Goal: Information Seeking & Learning: Learn about a topic

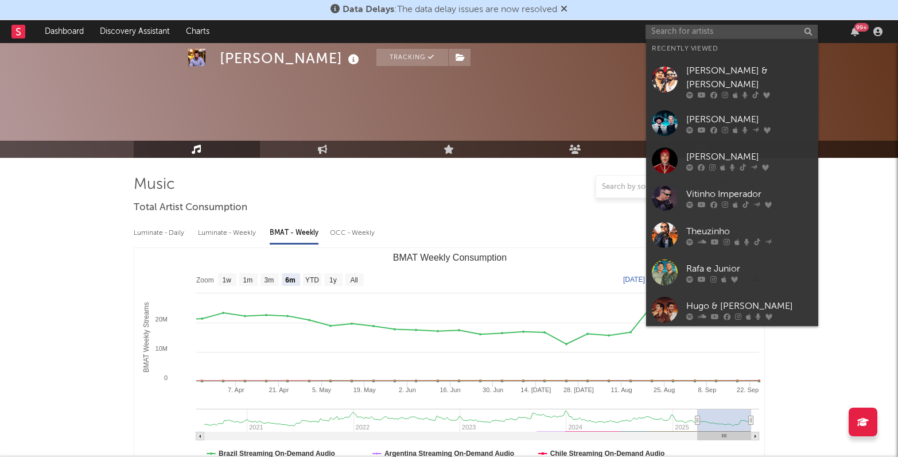
select select "6m"
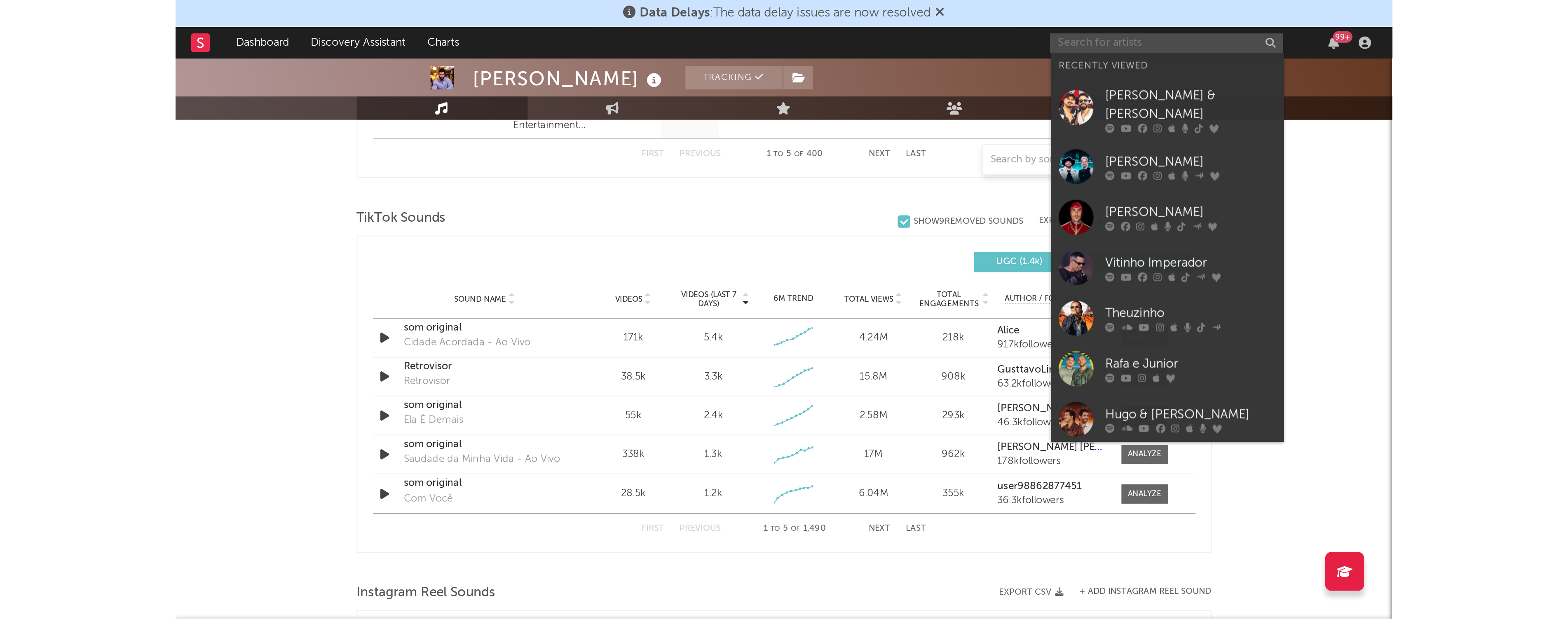
scroll to position [518, 0]
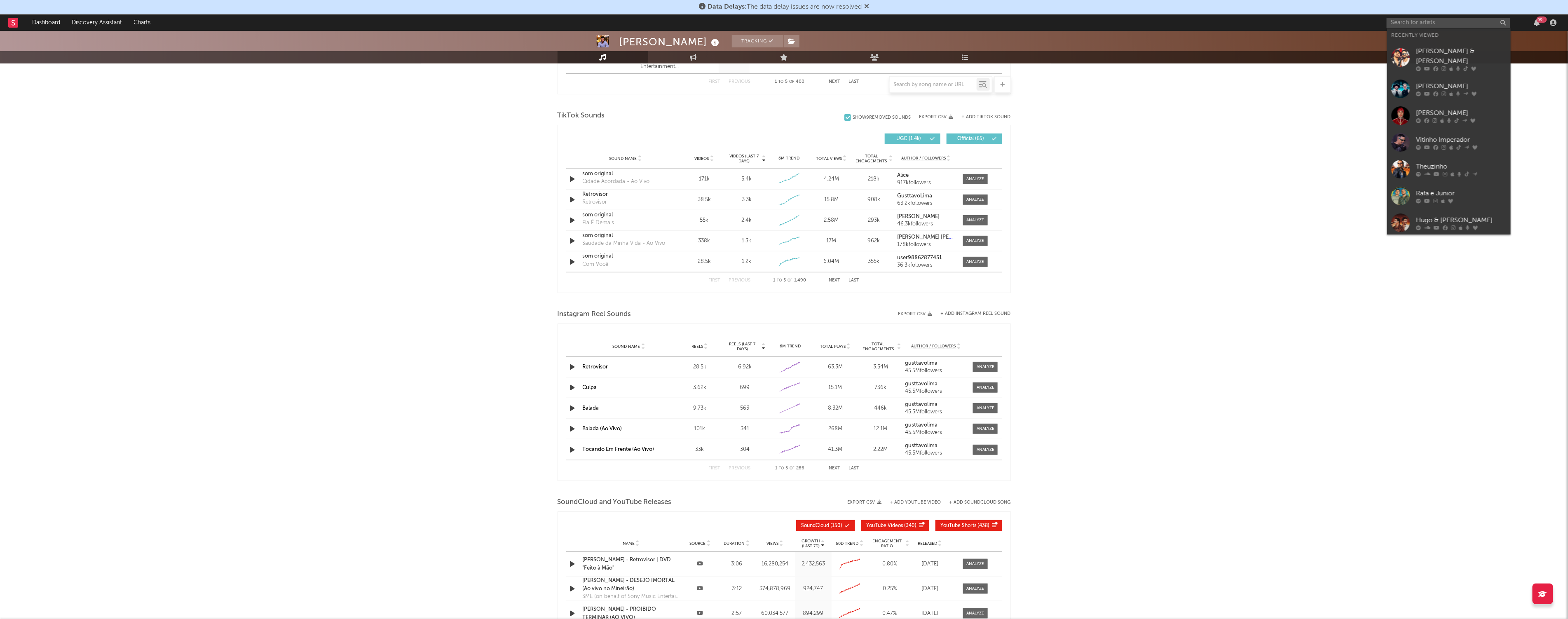
click at [644, 233] on div "[PERSON_NAME] Tracking [GEOGRAPHIC_DATA] | Sertanejo Edit Tracking Email Alerts…" at bounding box center [784, 135] width 1568 height 1244
click at [644, 22] on input "text" at bounding box center [1449, 23] width 124 height 10
type input "thiaguinh"
click at [644, 38] on div "Thiaguinho" at bounding box center [1462, 39] width 91 height 10
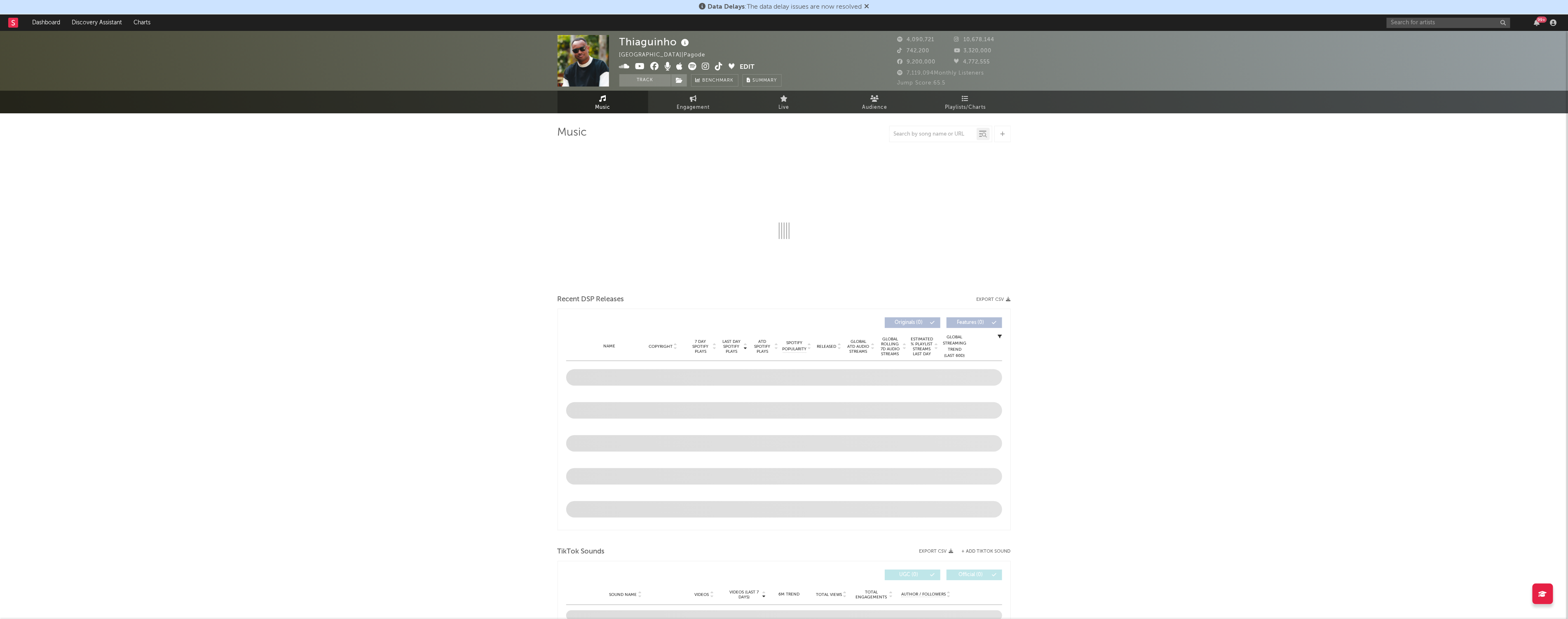
select select "6m"
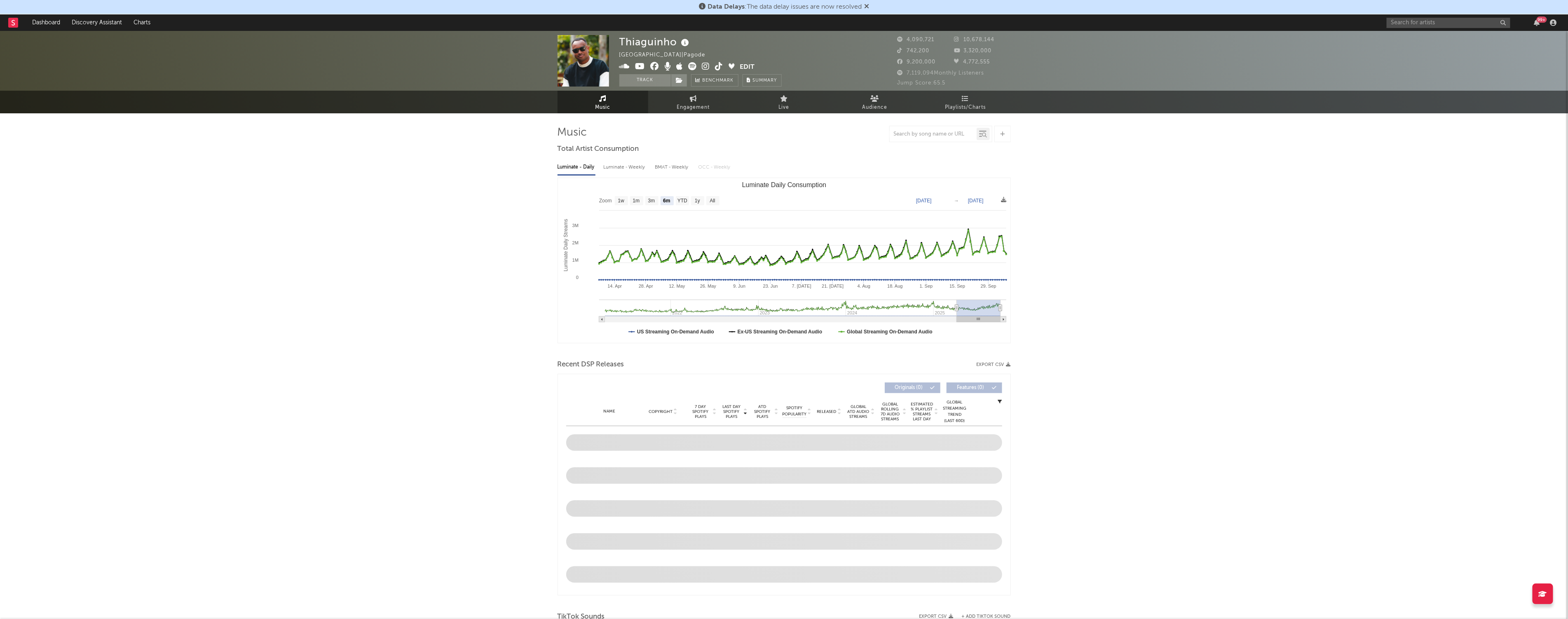
click at [638, 171] on div "Luminate - Weekly" at bounding box center [626, 167] width 43 height 14
select select "6m"
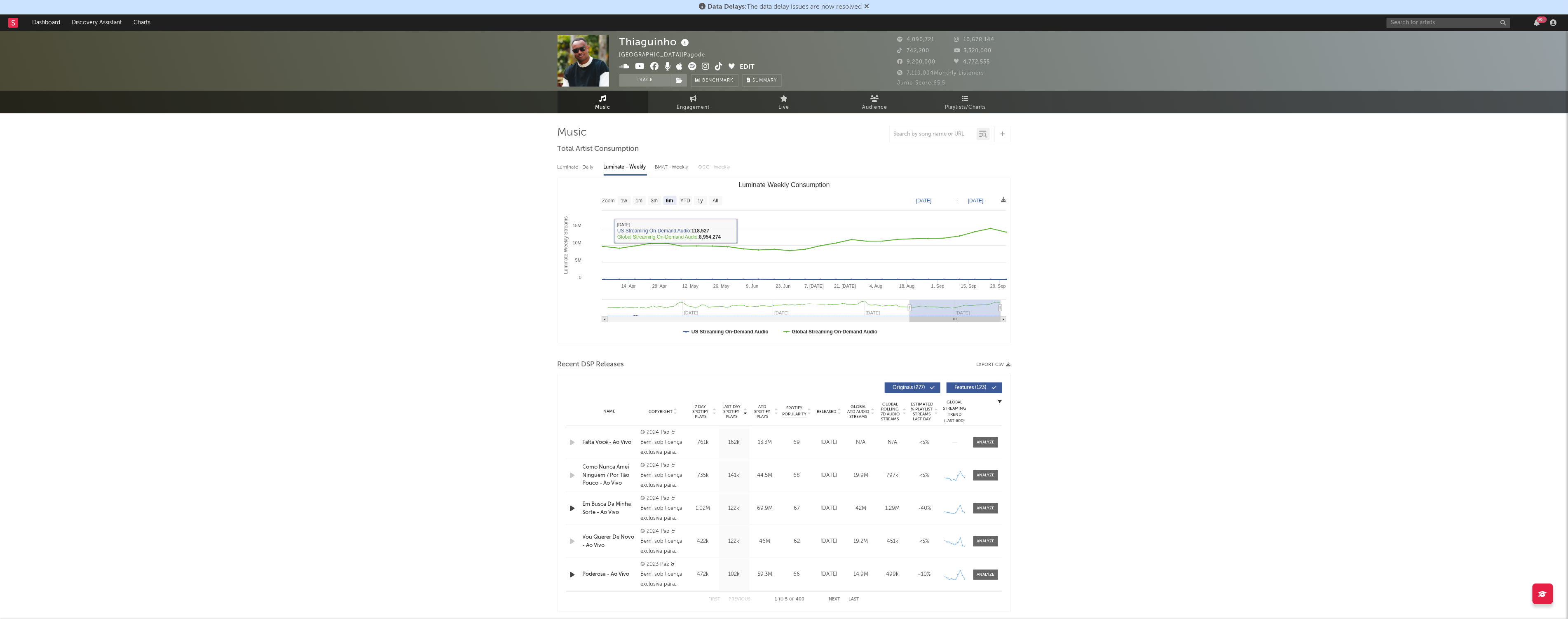
click at [644, 172] on div "BMAT - Weekly" at bounding box center [672, 167] width 35 height 14
select select "6m"
click at [644, 107] on span "Playlists/Charts" at bounding box center [965, 108] width 41 height 10
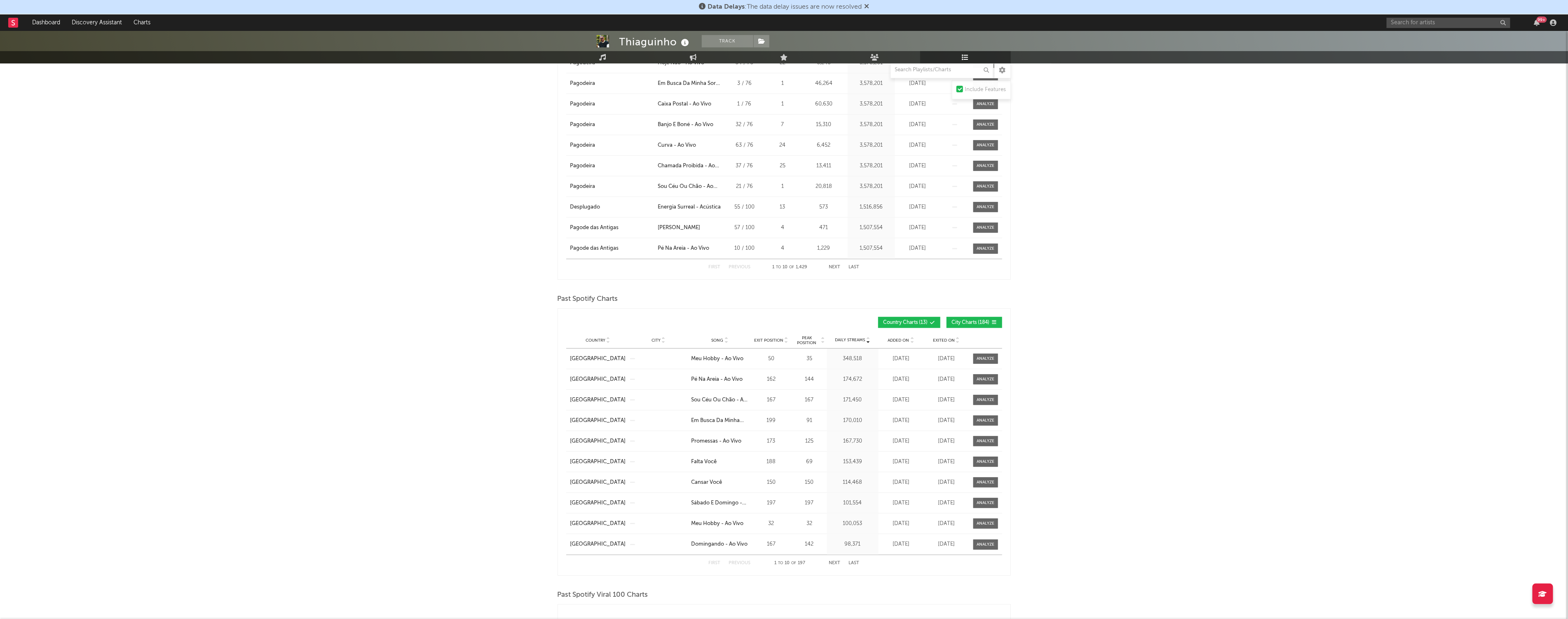
scroll to position [391, 0]
click at [644, 327] on div "Exited On" at bounding box center [946, 332] width 41 height 6
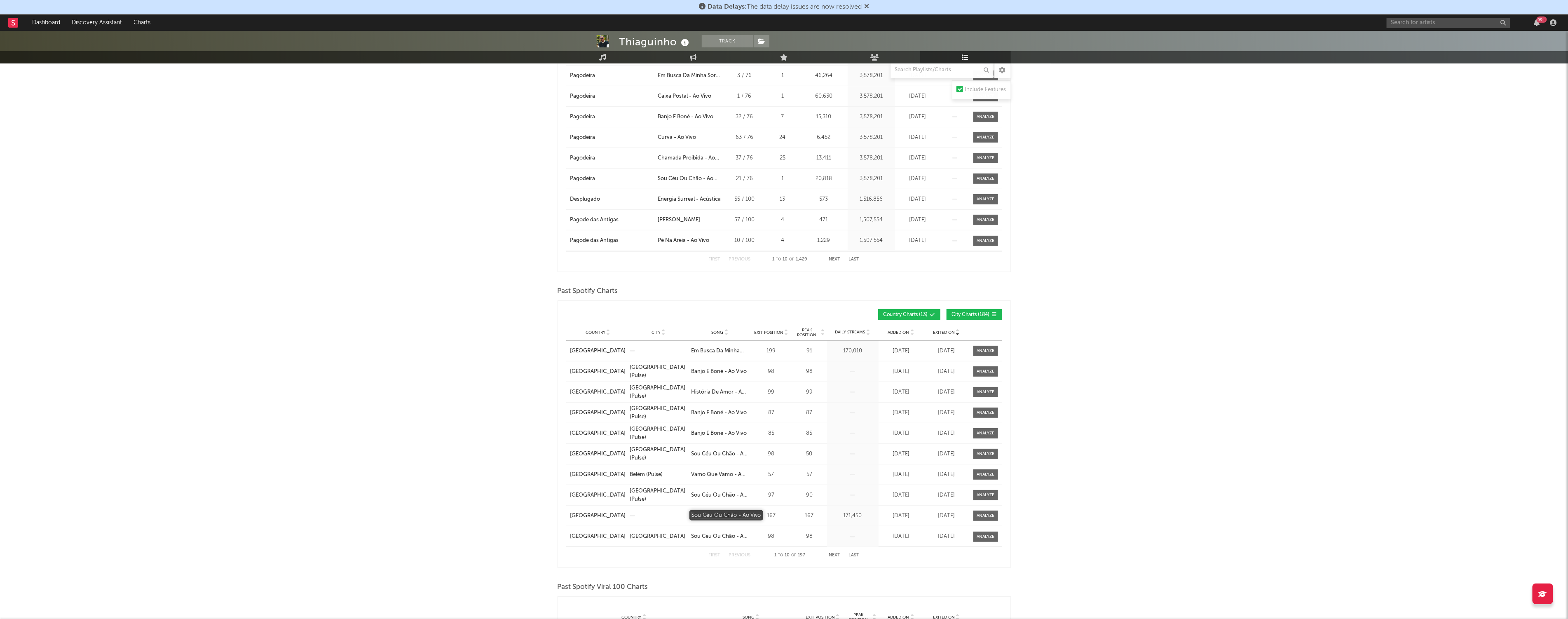
click at [644, 327] on div "Sou Céu Ou Chão - Ao Vivo" at bounding box center [720, 516] width 57 height 8
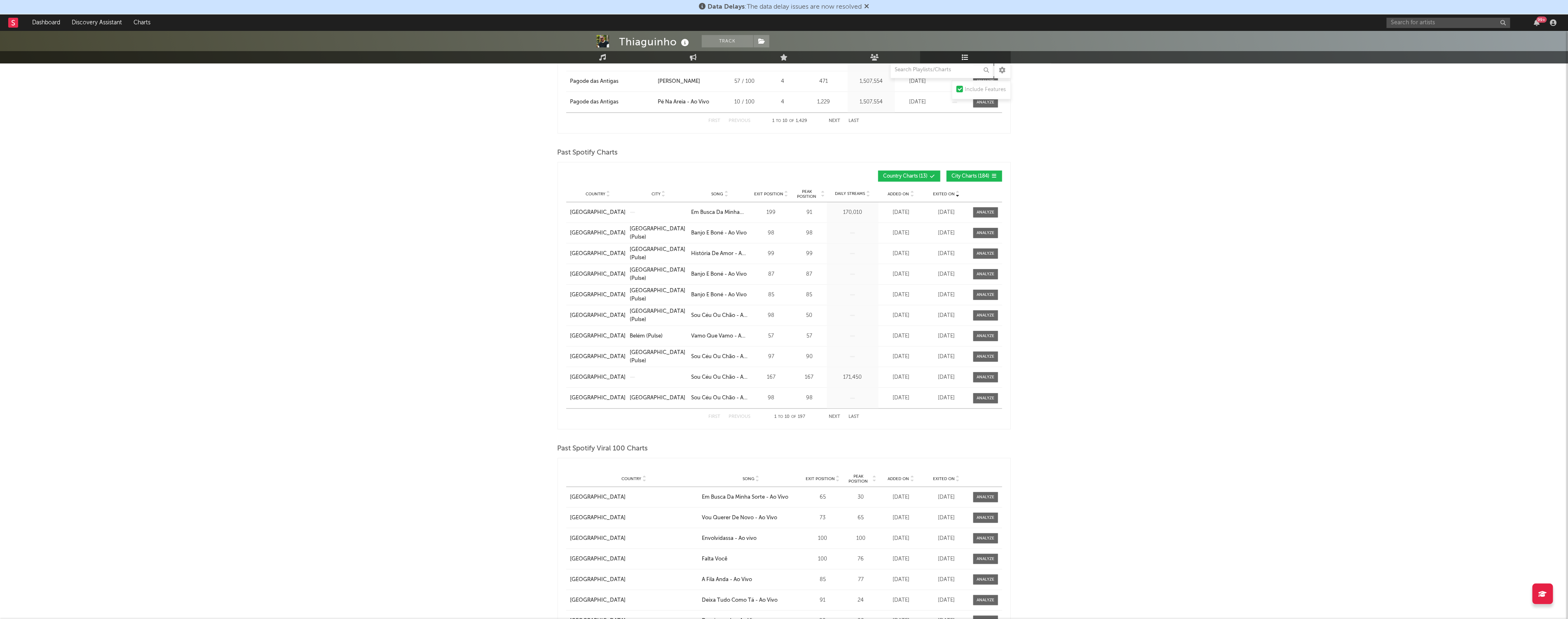
scroll to position [517, 0]
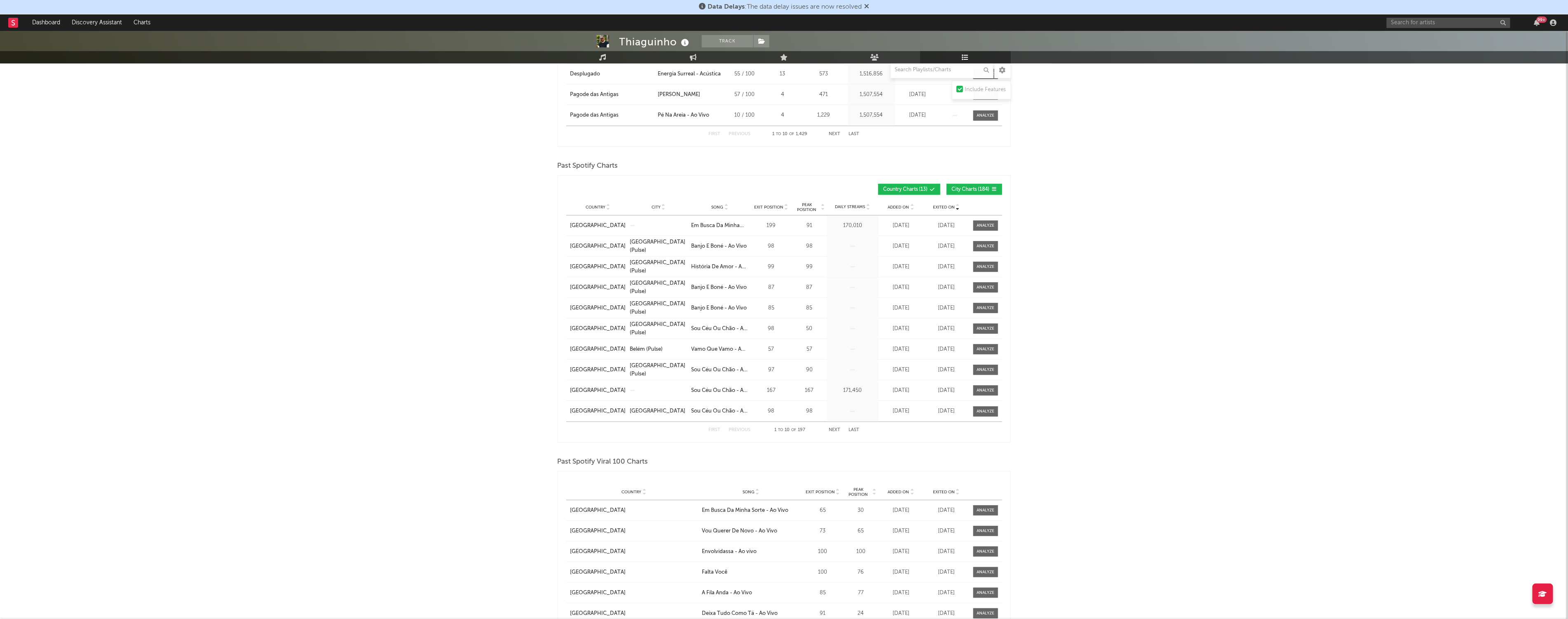
click at [644, 327] on button "Next" at bounding box center [835, 430] width 11 height 4
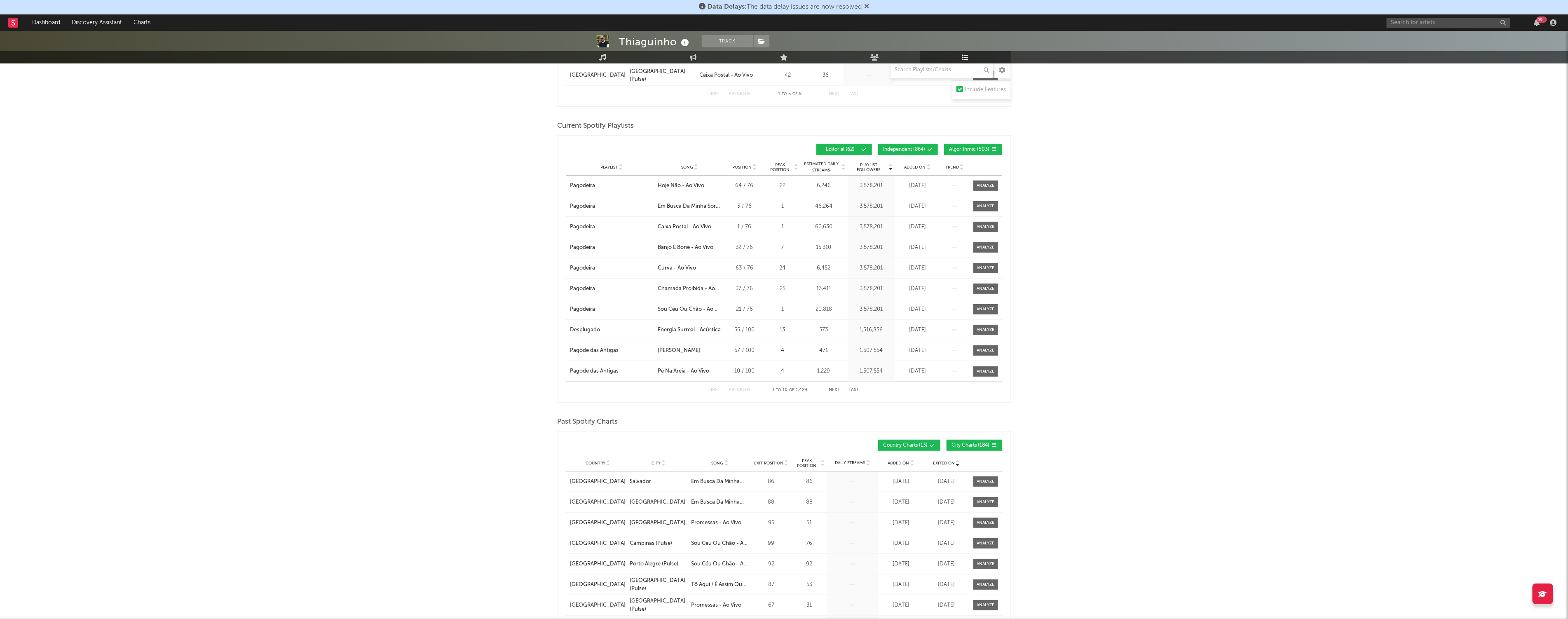
scroll to position [0, 0]
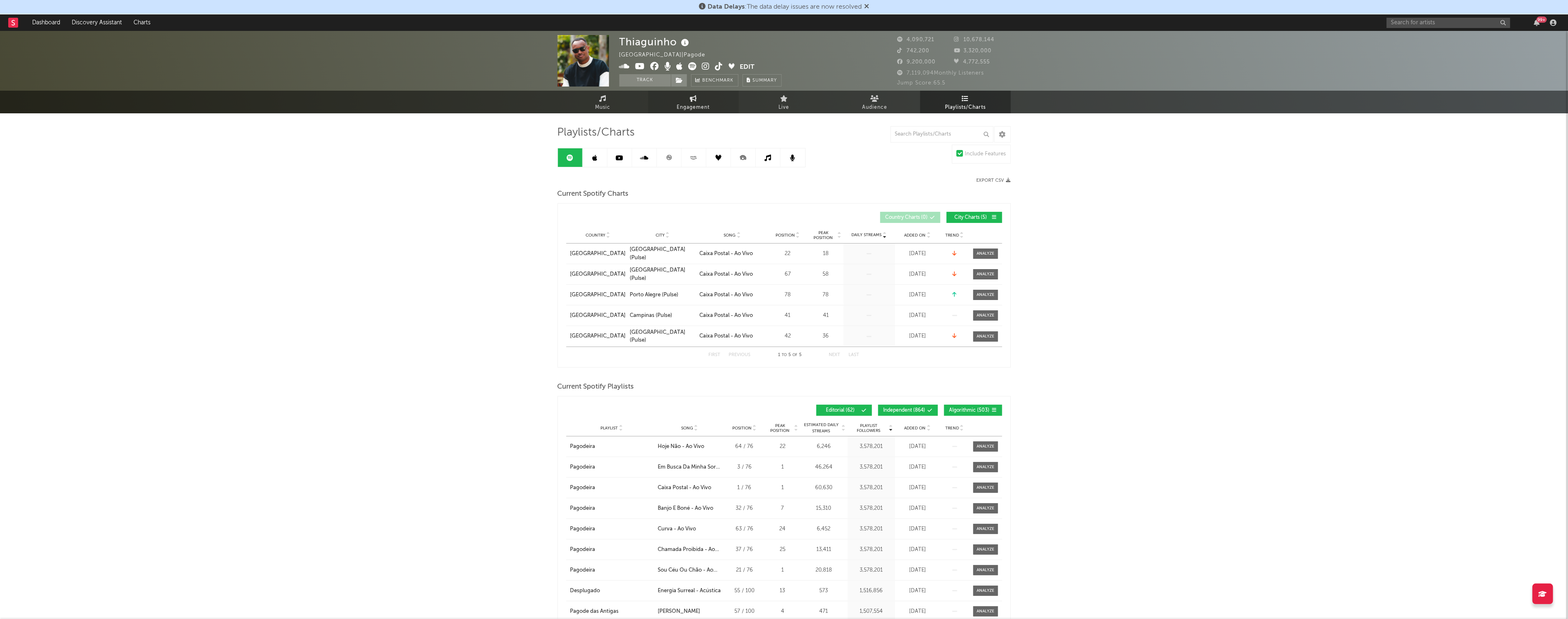
click at [644, 101] on link "Engagement" at bounding box center [694, 102] width 91 height 23
select select "1w"
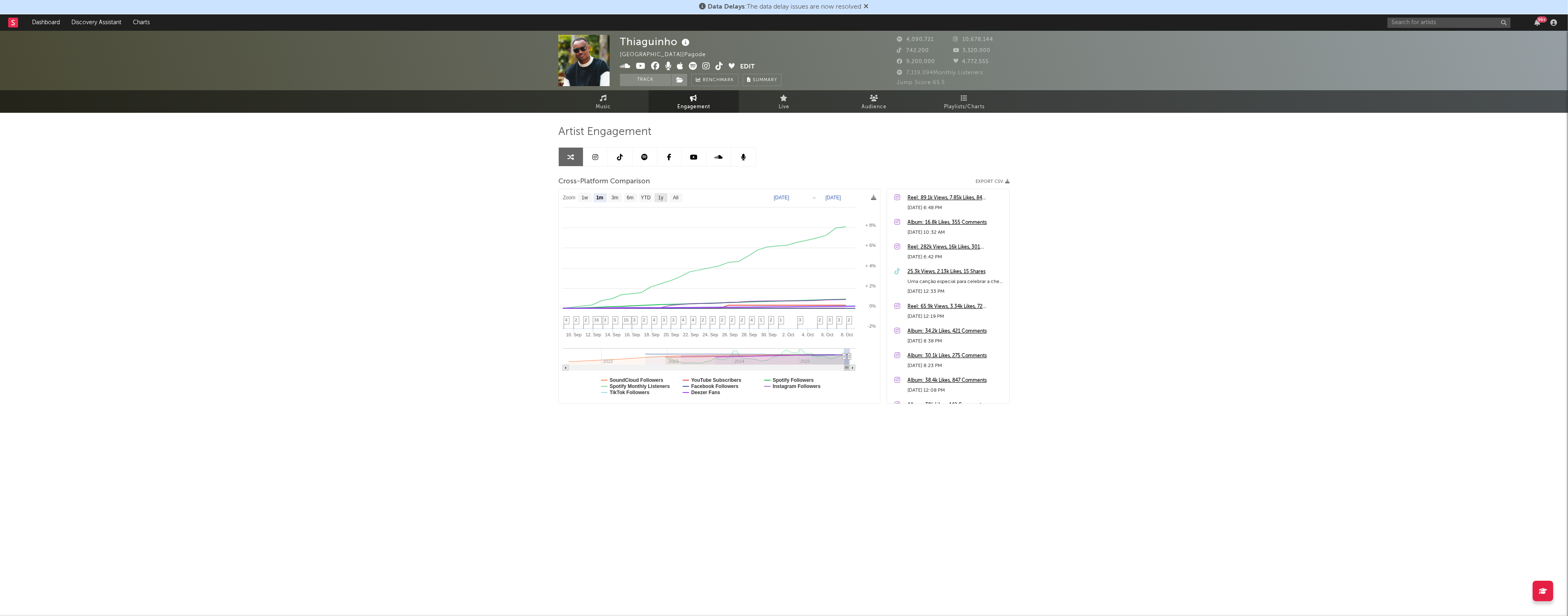
click at [641, 201] on rect at bounding box center [661, 197] width 13 height 9
select select "1y"
type input "[DATE]"
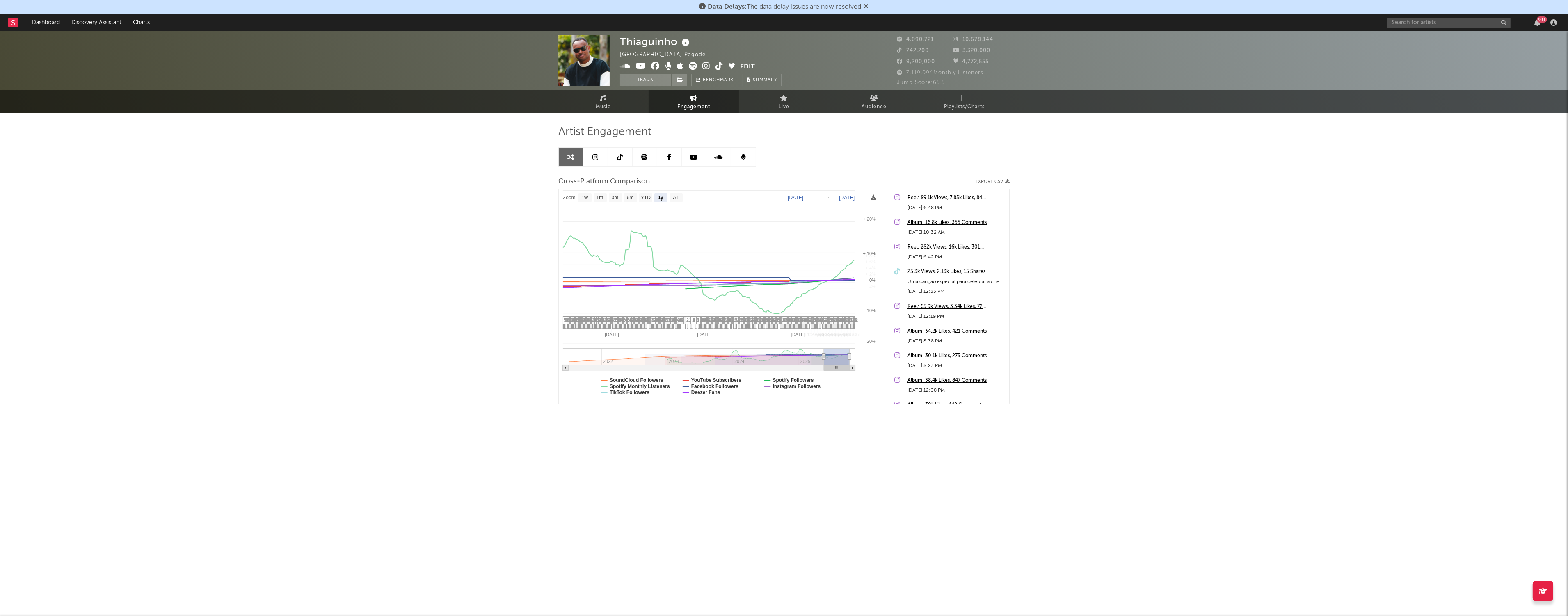
select select "1y"
click at [641, 110] on span "Audience" at bounding box center [874, 107] width 25 height 10
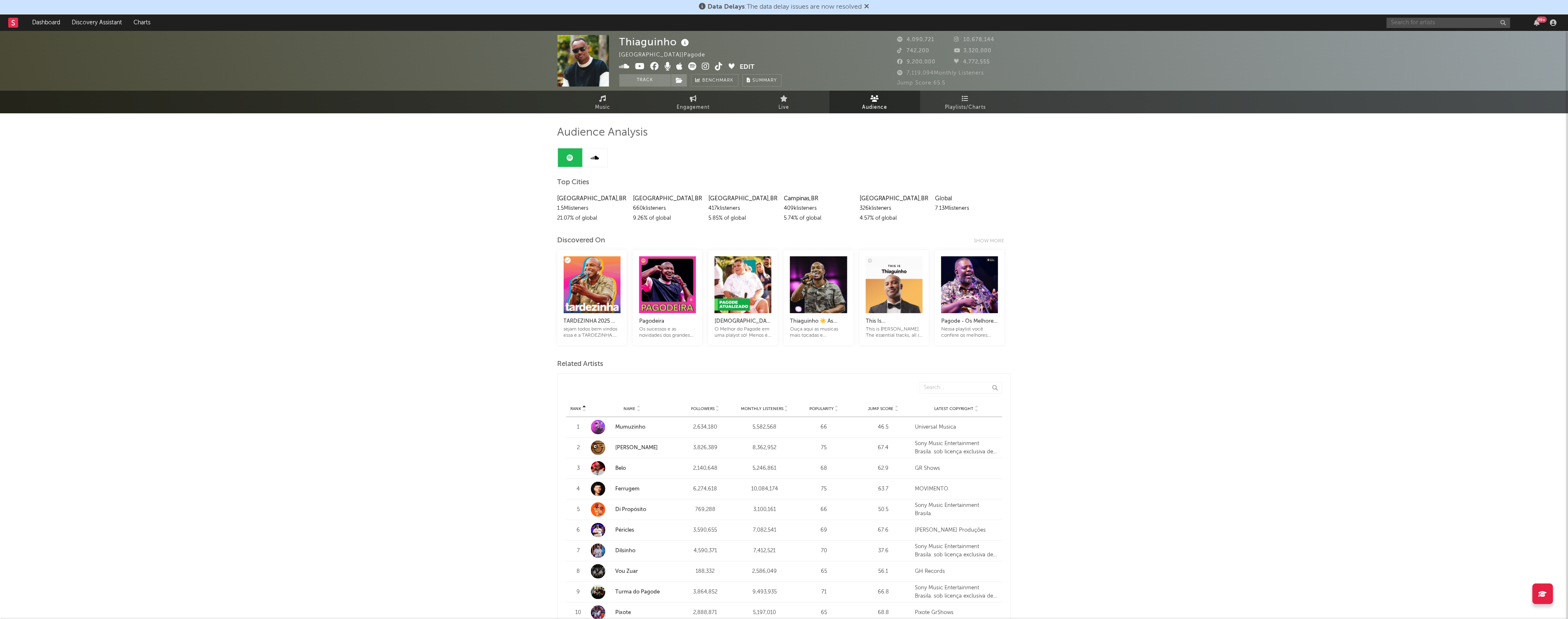
click at [644, 24] on input "text" at bounding box center [1449, 23] width 124 height 10
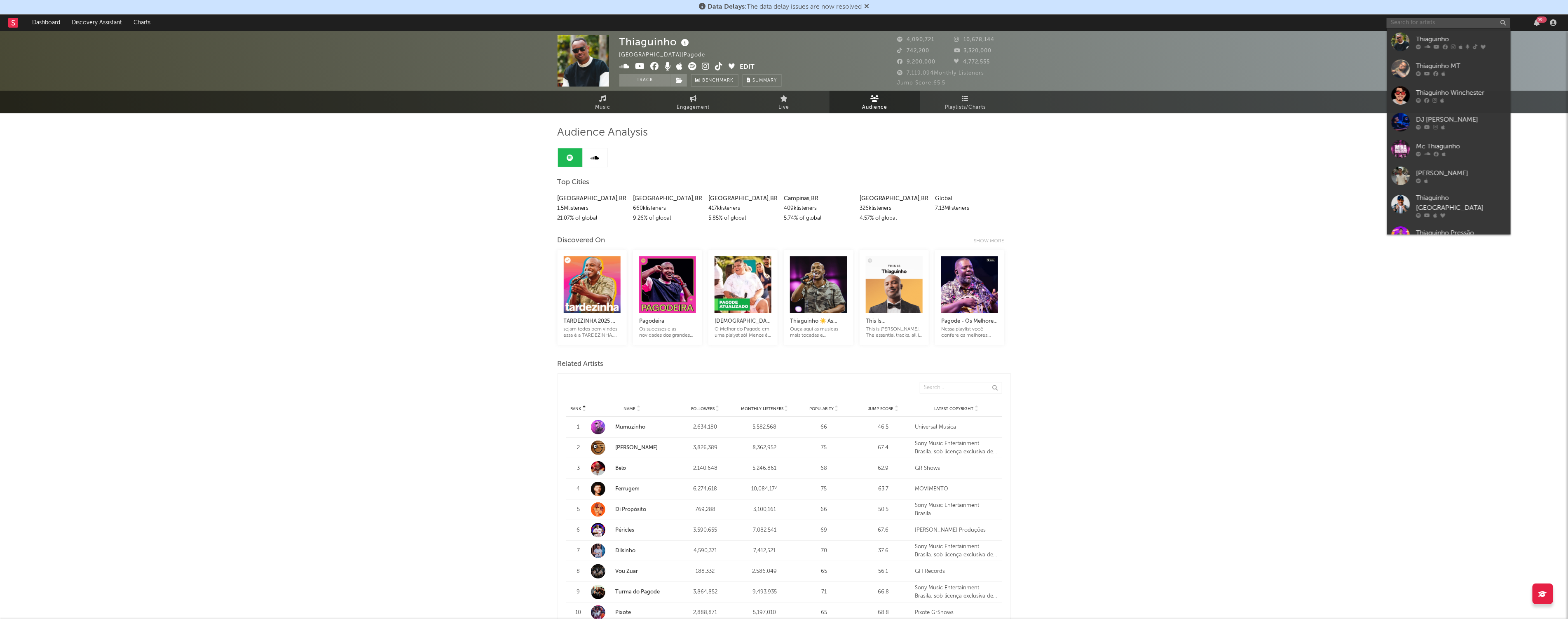
type input "p"
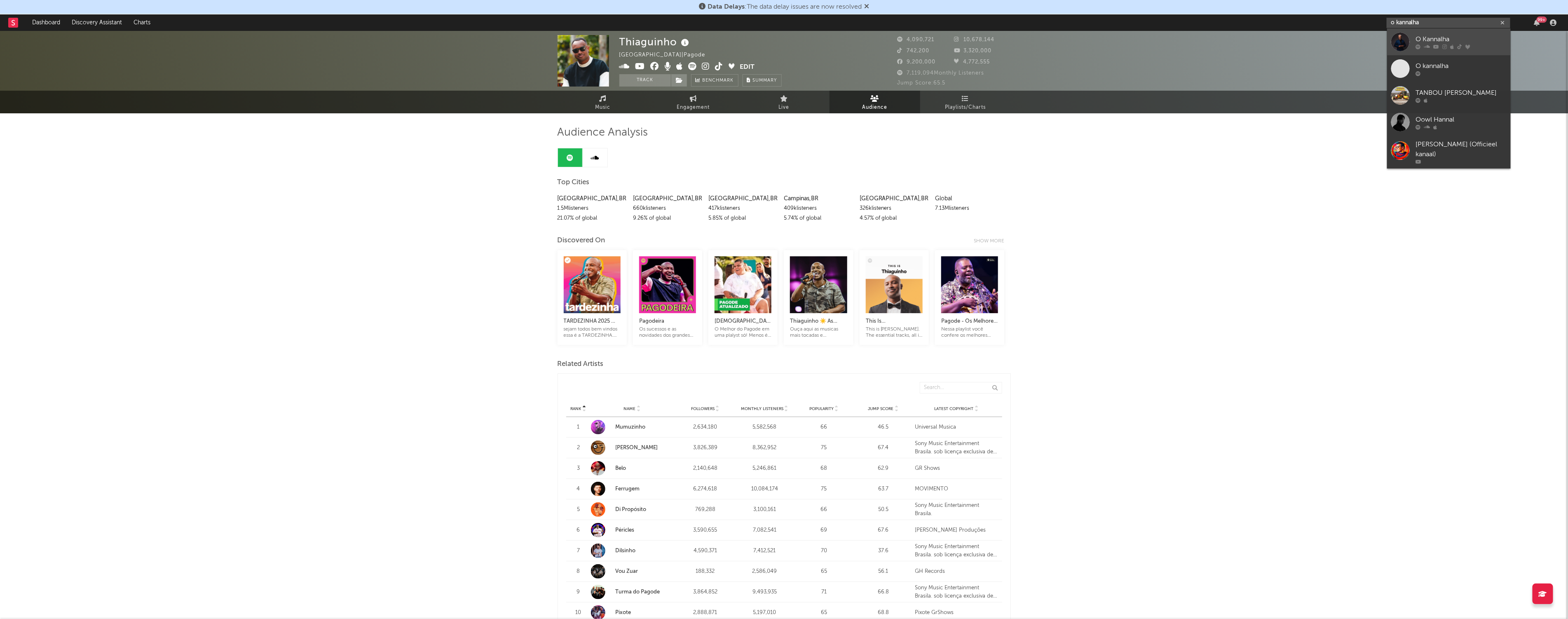
type input "o kannalha"
click at [644, 36] on div "O Kannalha" at bounding box center [1462, 39] width 91 height 10
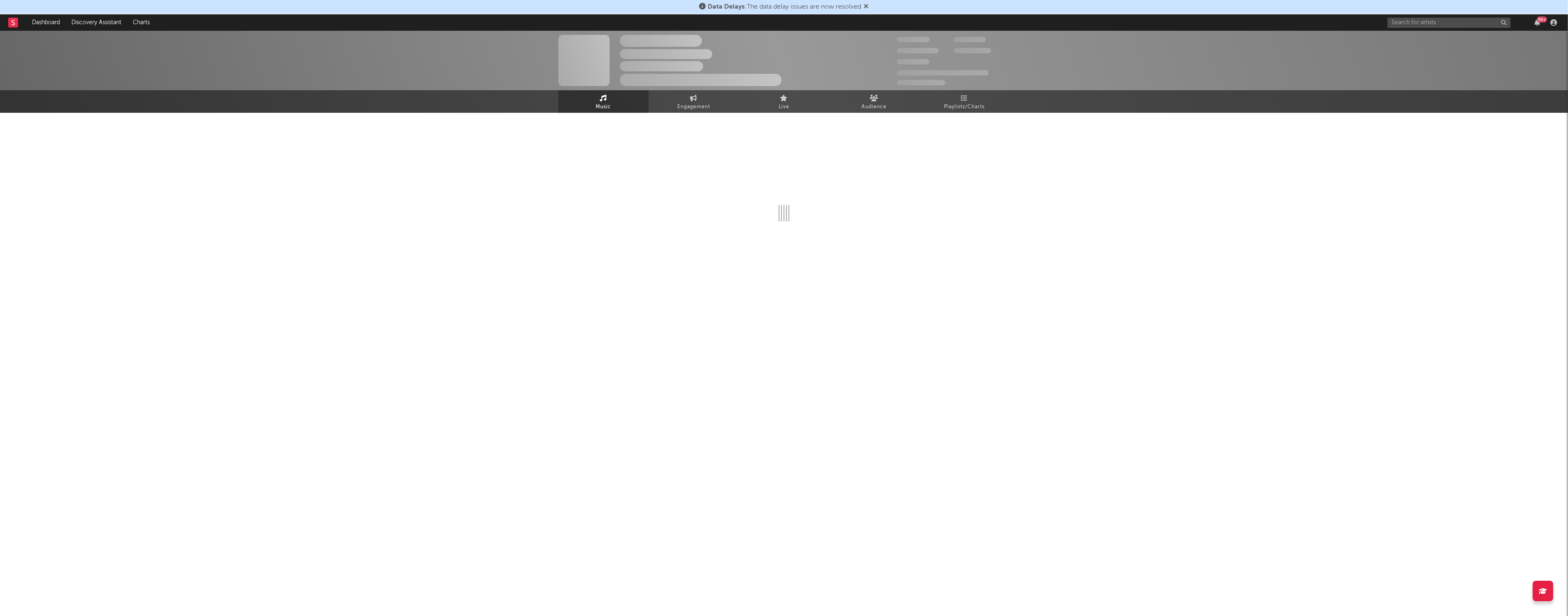
select select "6m"
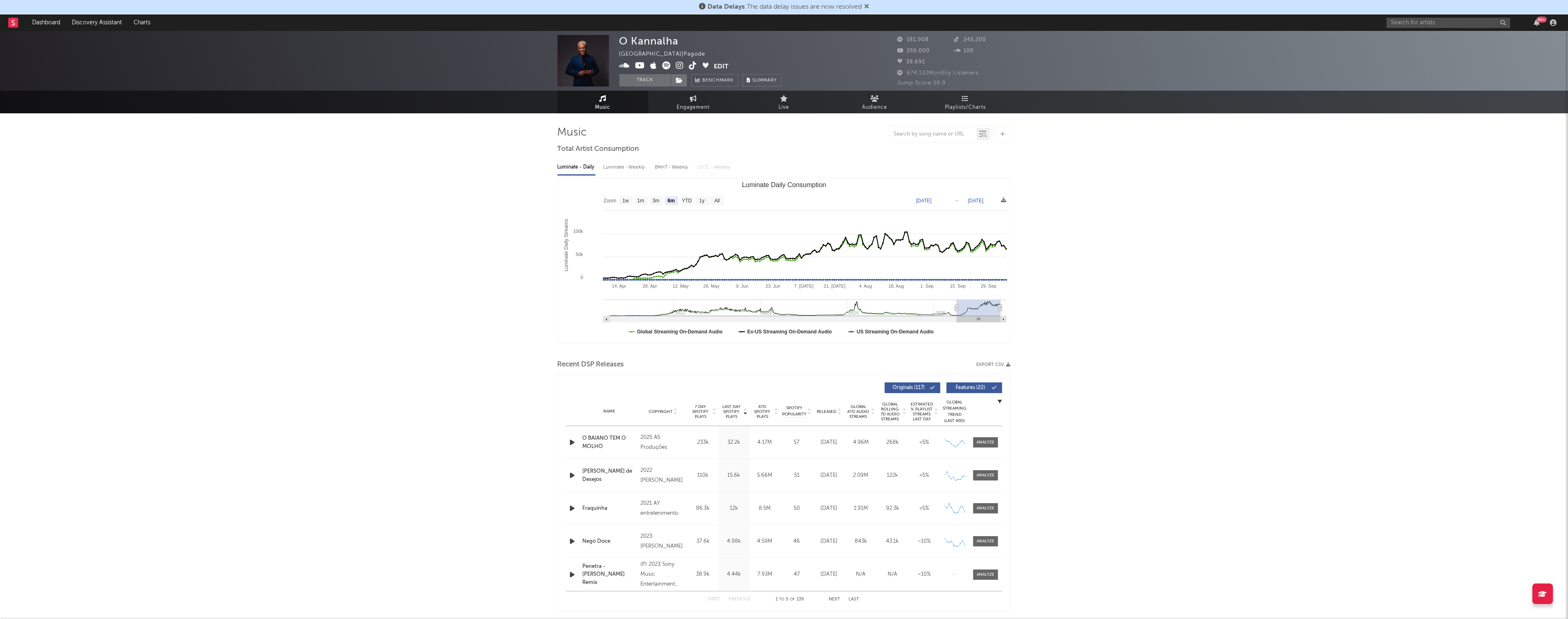
click at [644, 164] on div "BMAT - Weekly" at bounding box center [672, 167] width 35 height 14
select select "6m"
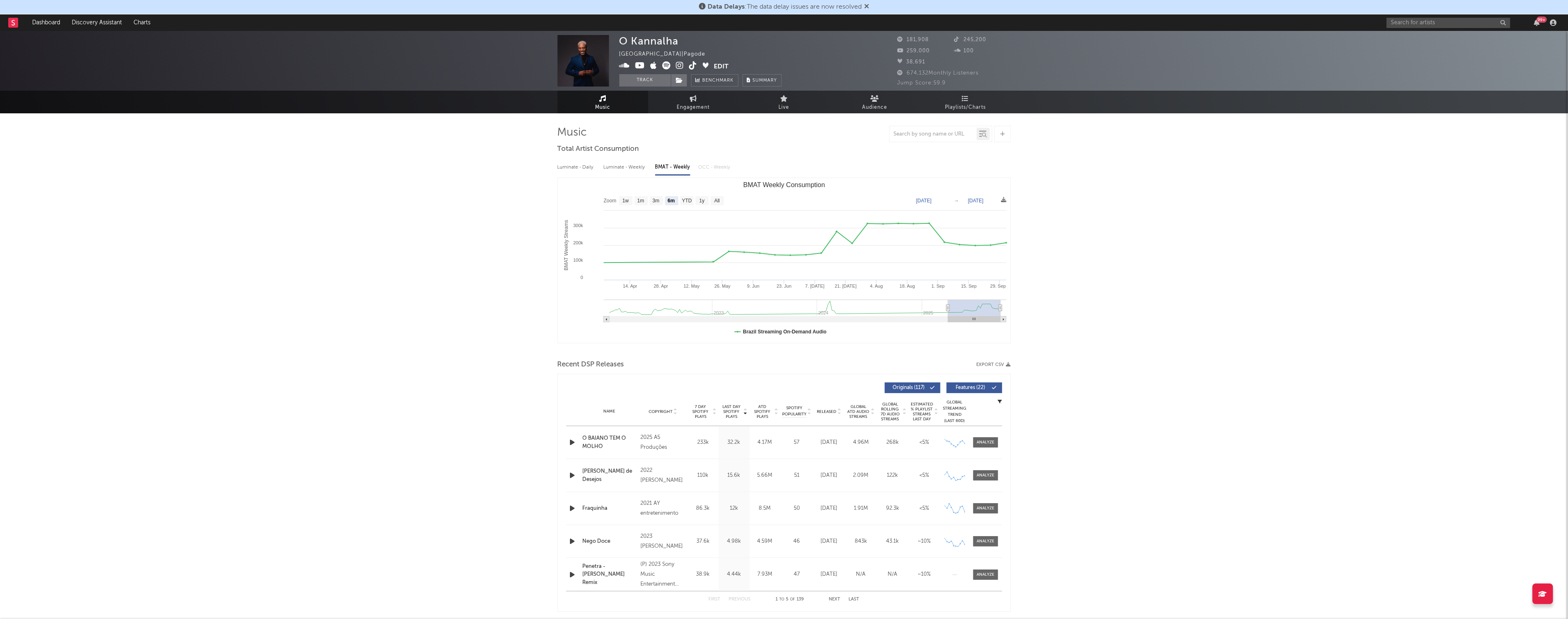
click at [631, 168] on div "Luminate - Weekly" at bounding box center [626, 167] width 43 height 14
select select "6m"
click at [644, 162] on div "BMAT - Weekly" at bounding box center [672, 167] width 35 height 14
select select "6m"
click at [644, 111] on span "Playlists/Charts" at bounding box center [965, 108] width 41 height 10
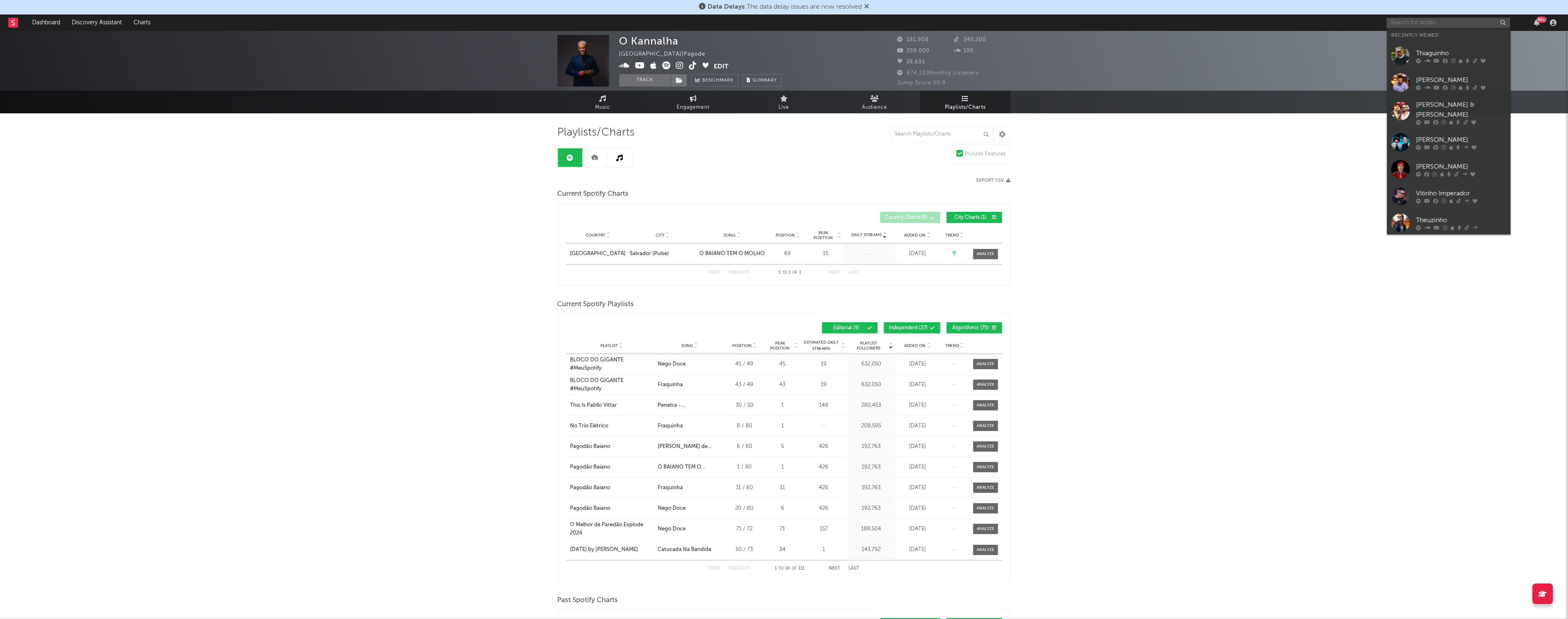
click at [644, 23] on input "text" at bounding box center [1449, 23] width 124 height 10
type input "[PERSON_NAME] imperador"
click at [644, 62] on div "Vitinho Imperador" at bounding box center [1462, 66] width 91 height 10
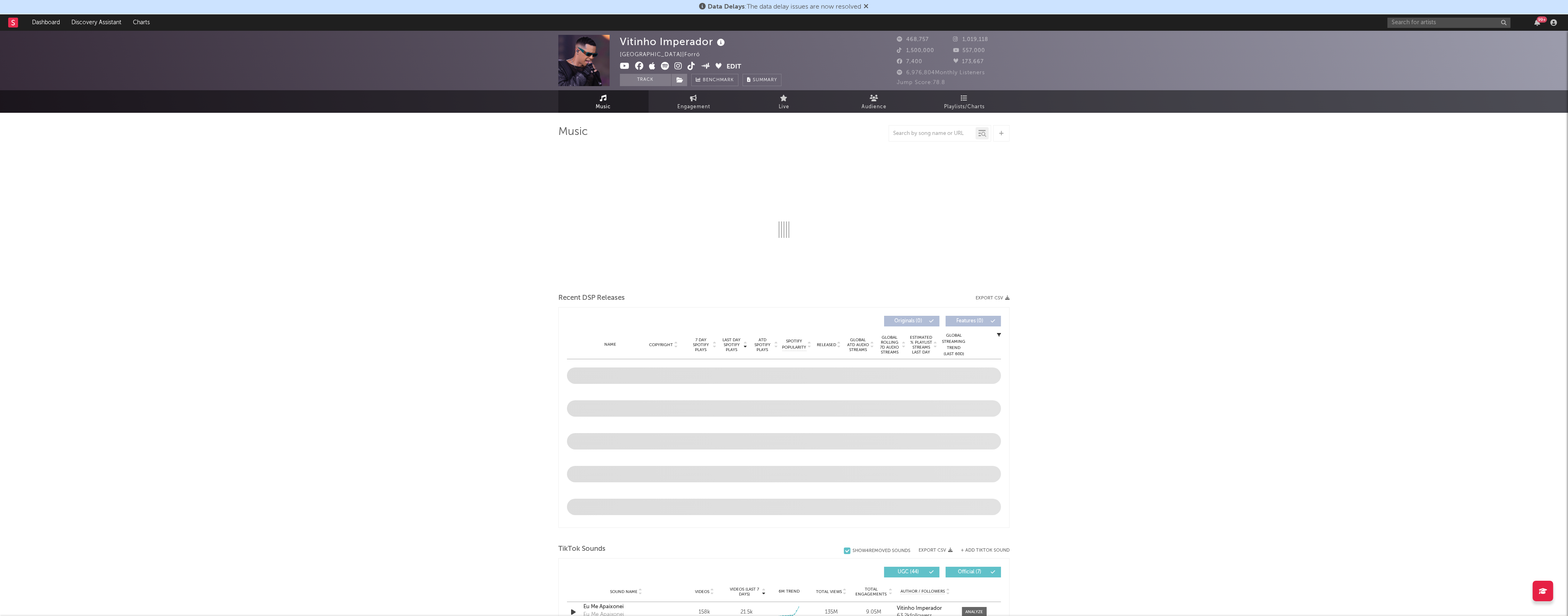
select select "6m"
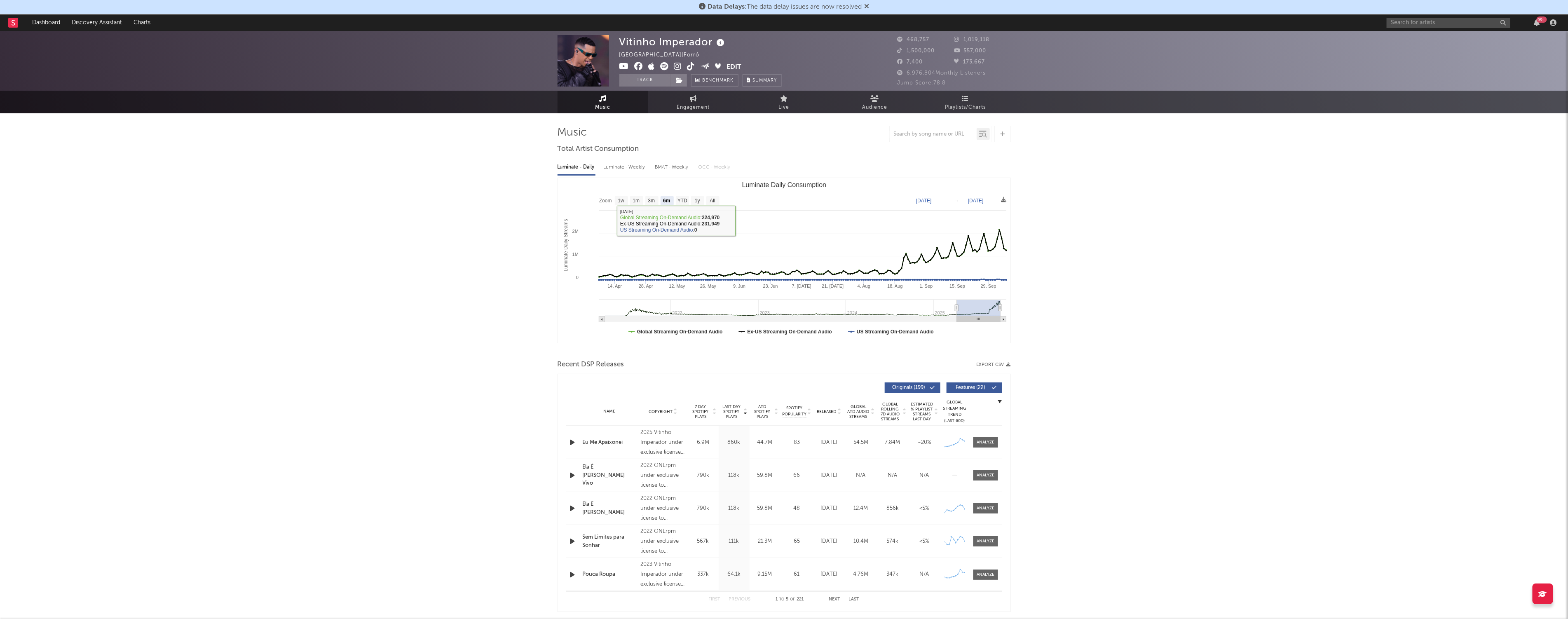
click at [637, 172] on div "Luminate - Weekly" at bounding box center [626, 167] width 43 height 14
select select "6m"
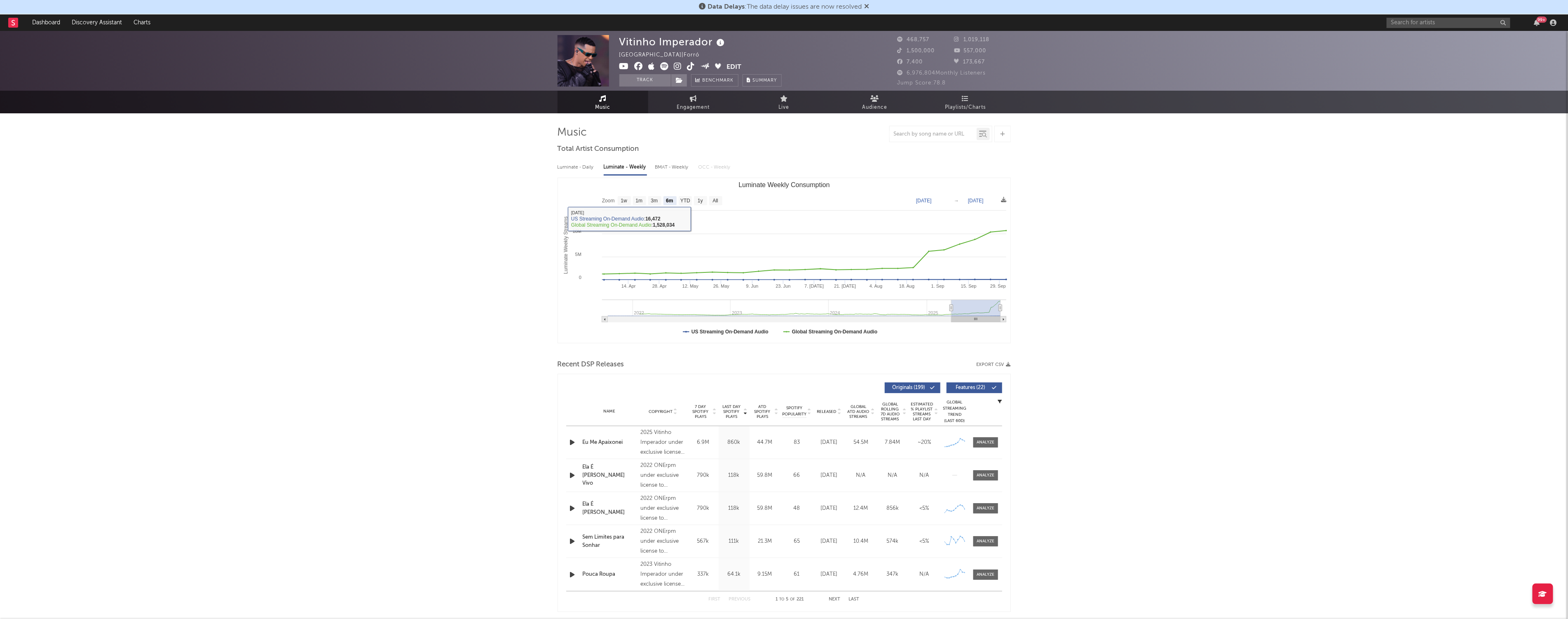
click at [644, 169] on div "BMAT - Weekly" at bounding box center [672, 167] width 35 height 14
select select "6m"
click at [644, 98] on link "Engagement" at bounding box center [694, 102] width 91 height 23
select select "1w"
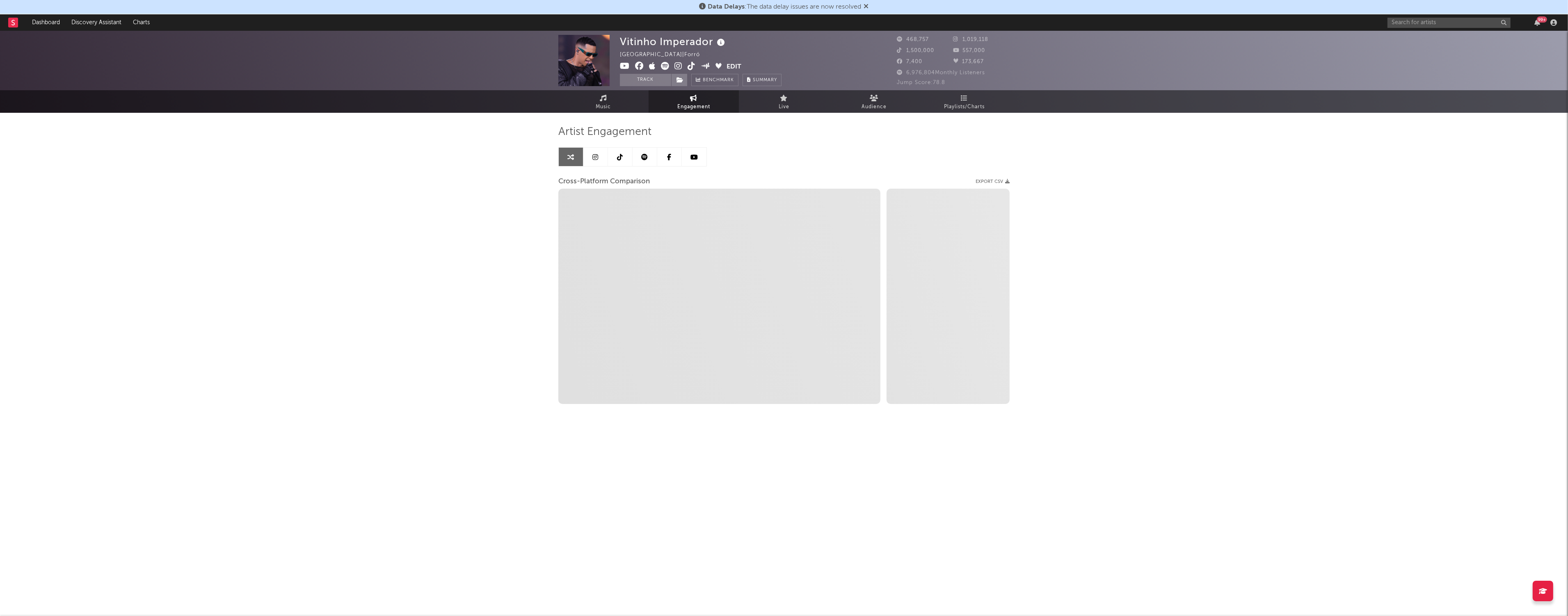
click at [601, 162] on link at bounding box center [596, 157] width 24 height 19
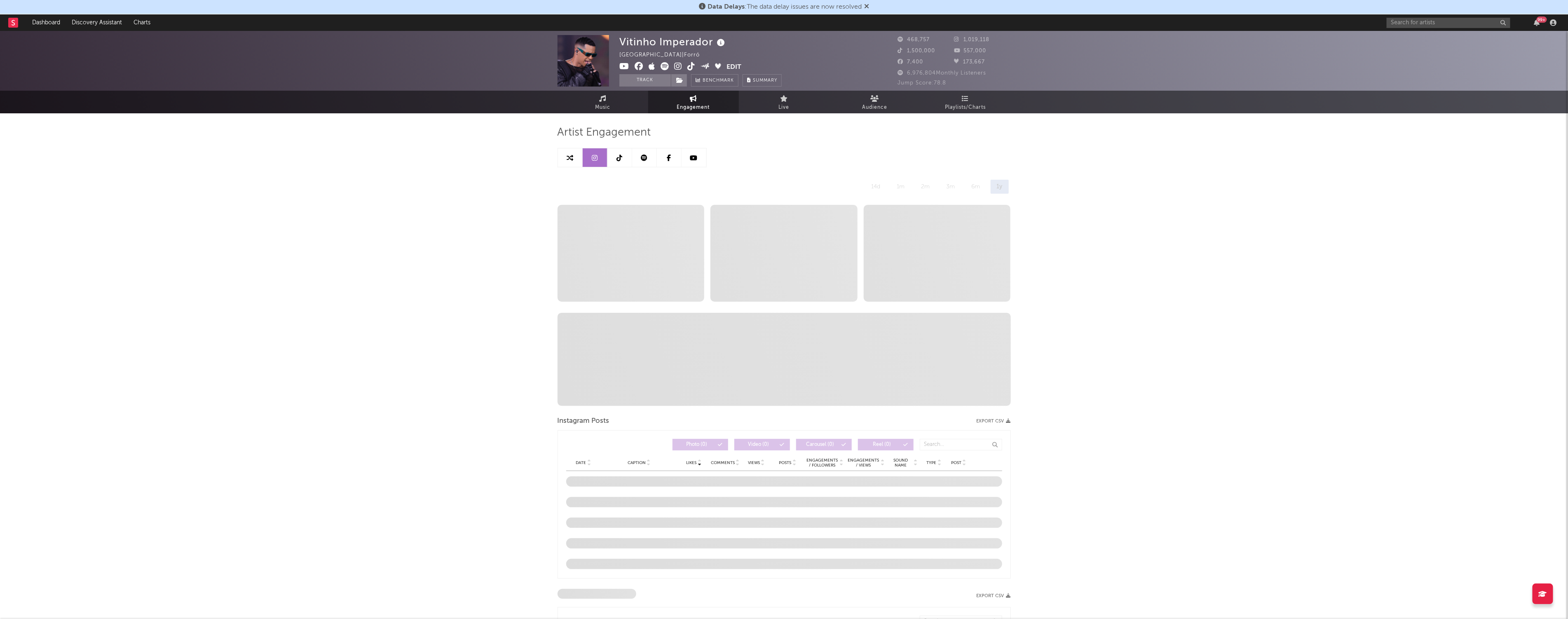
click at [570, 157] on icon at bounding box center [570, 157] width 6 height 6
select select "1w"
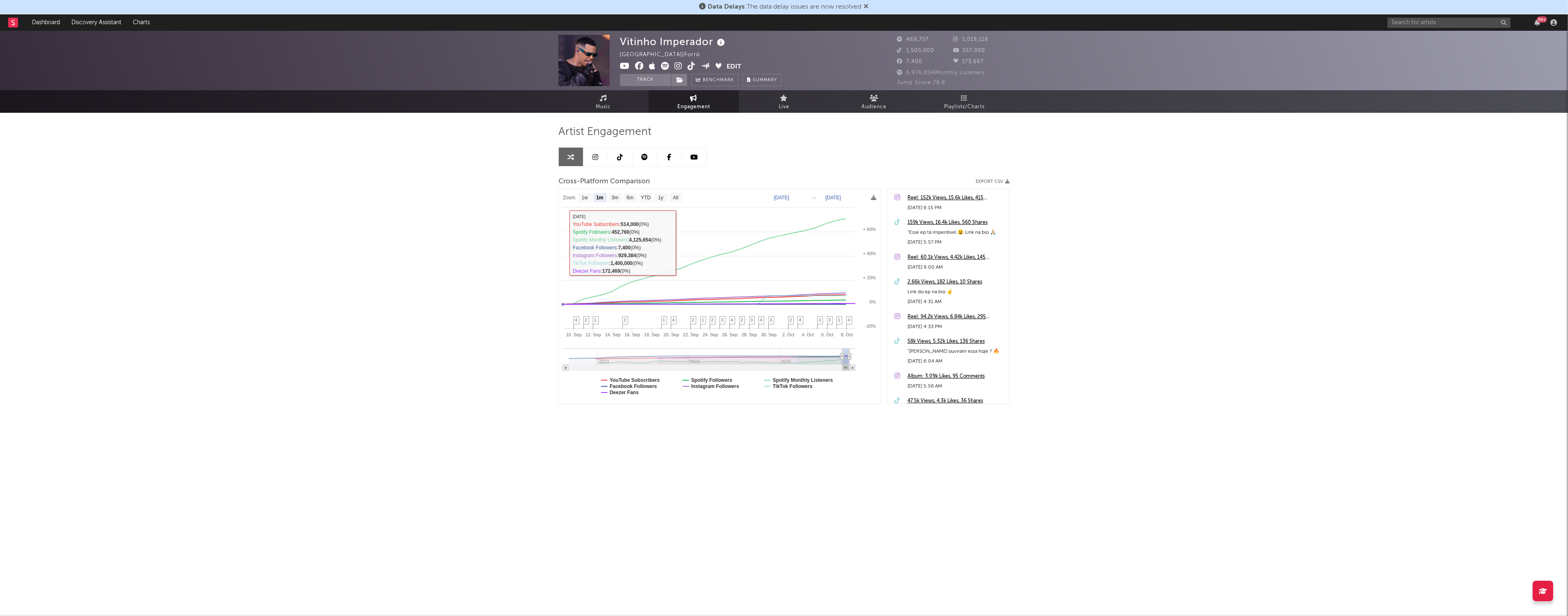
click at [532, 228] on div "Vitinho Imperador [GEOGRAPHIC_DATA] | Forró Edit Track Benchmark Summary 468,75…" at bounding box center [784, 246] width 1568 height 430
click at [641, 196] on text "YTD" at bounding box center [646, 198] width 10 height 6
select select "YTD"
type input "[DATE]"
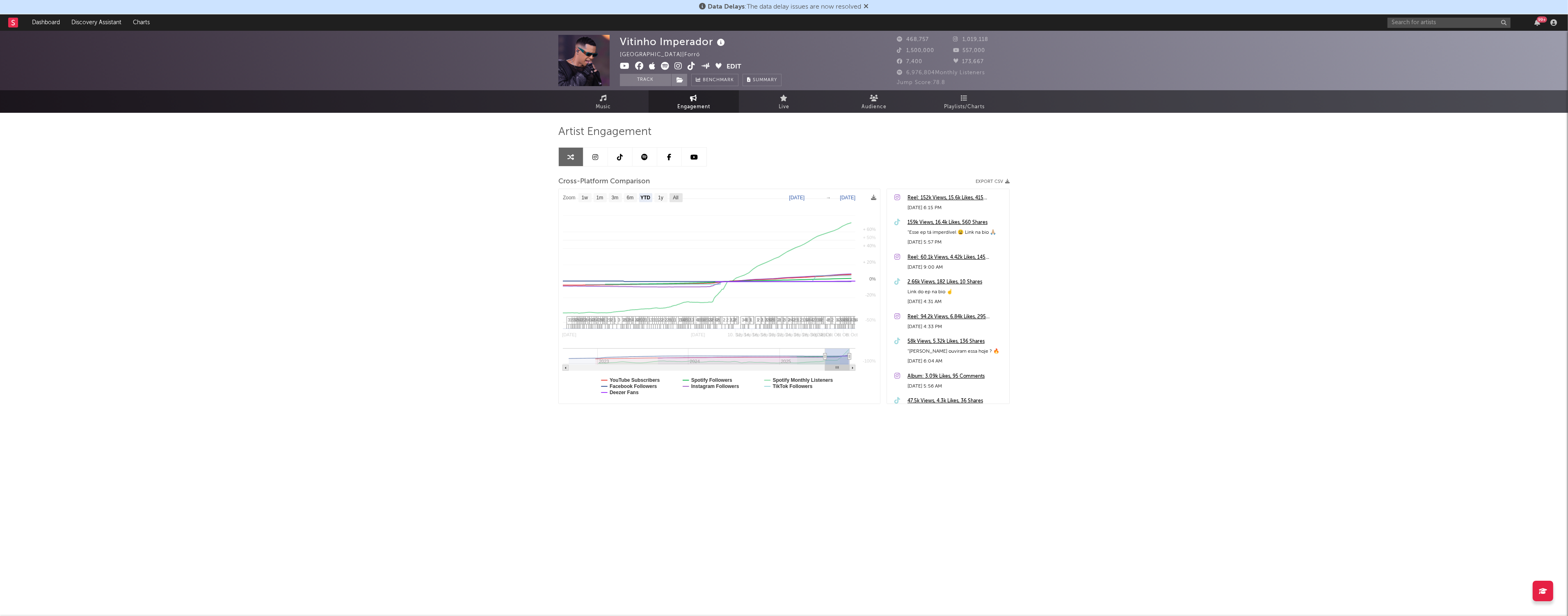
select select "1w"
click at [641, 105] on span "Playlists/Charts" at bounding box center [965, 107] width 41 height 10
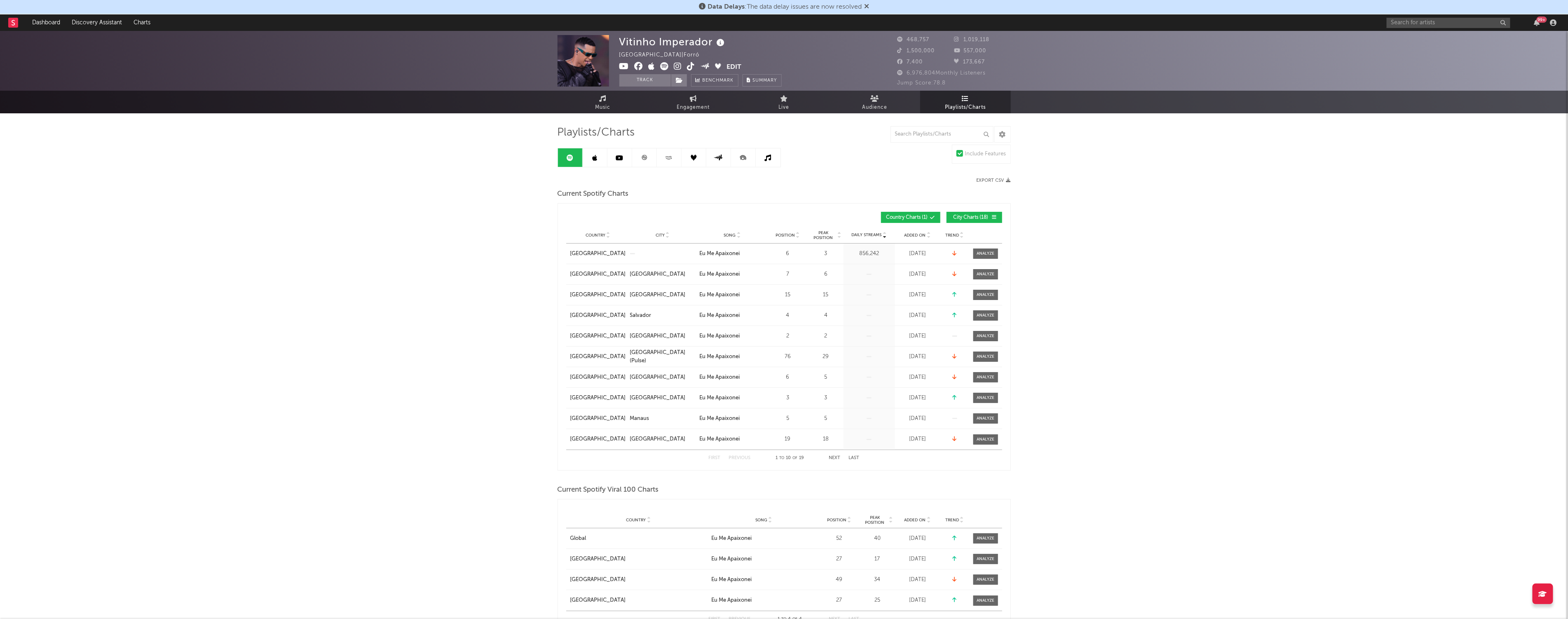
click at [644, 29] on div "99 +" at bounding box center [1473, 22] width 173 height 17
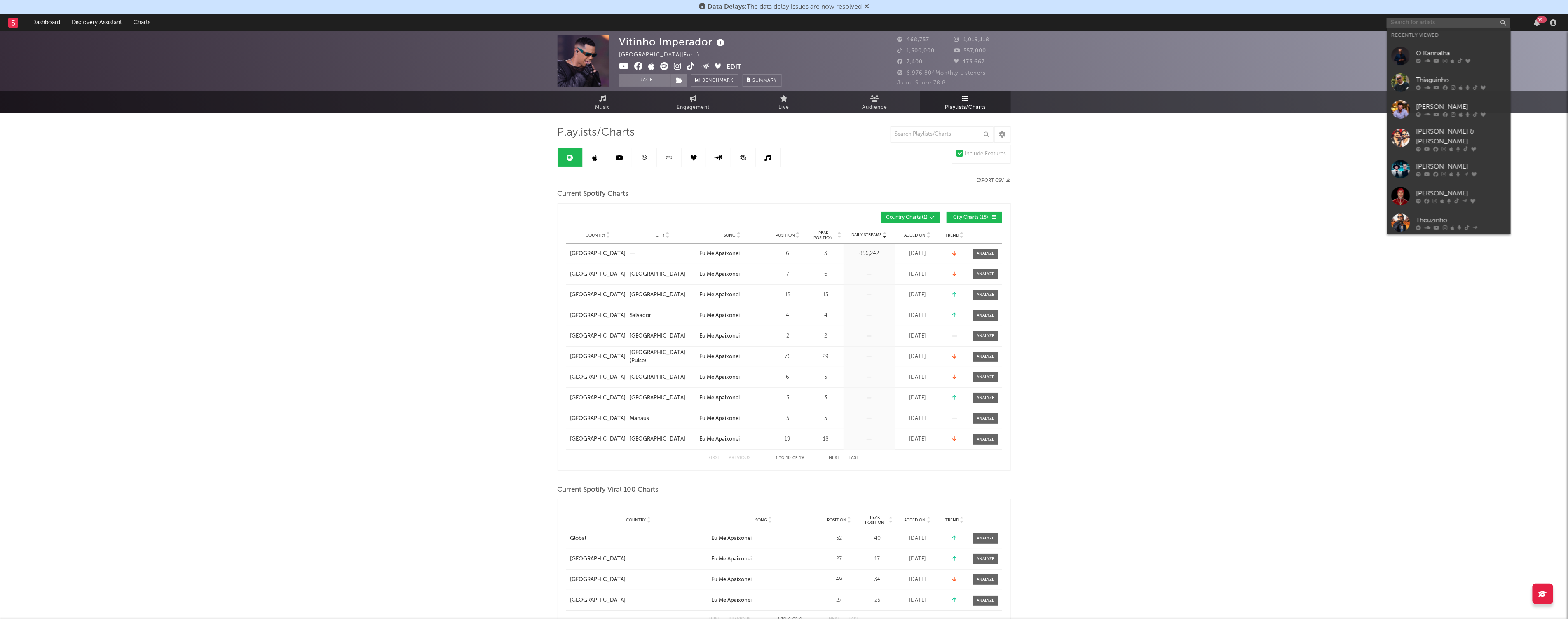
click at [644, 24] on input "text" at bounding box center [1449, 23] width 124 height 10
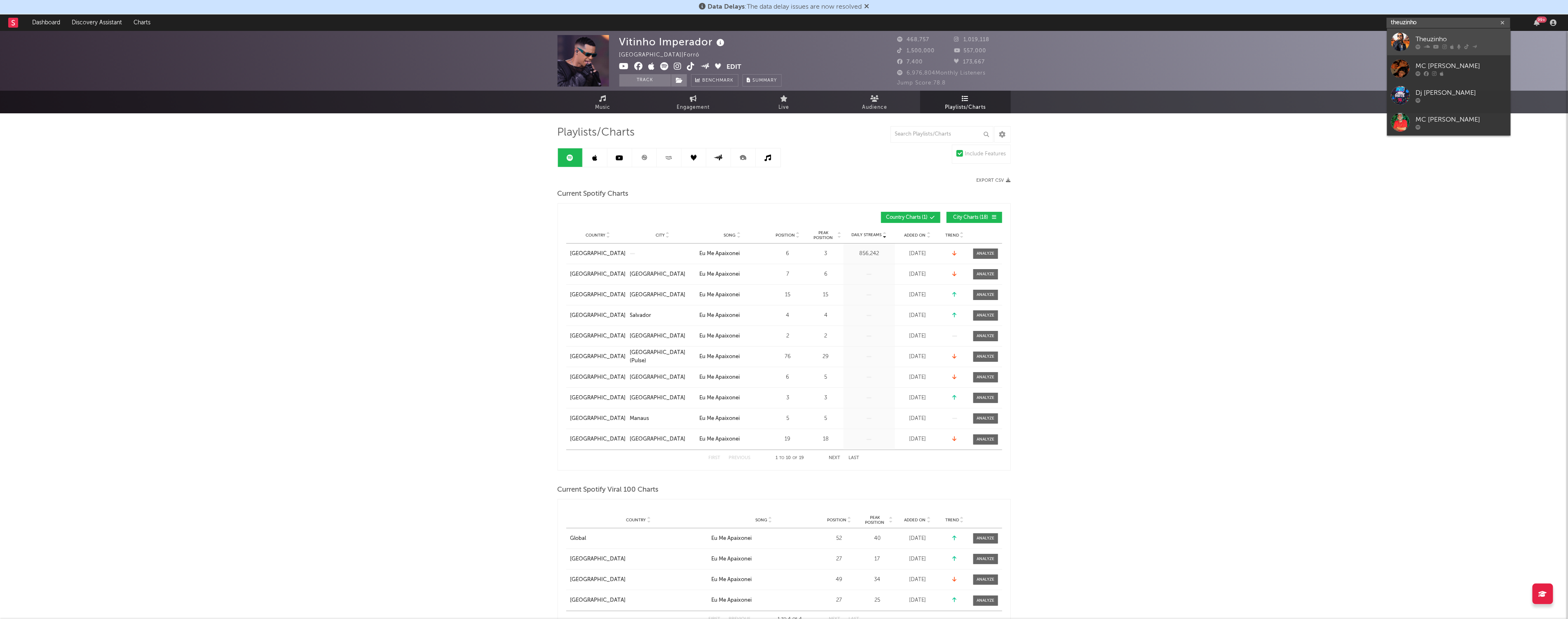
type input "theuzinho"
click at [644, 34] on div "Theuzinho" at bounding box center [1462, 39] width 91 height 10
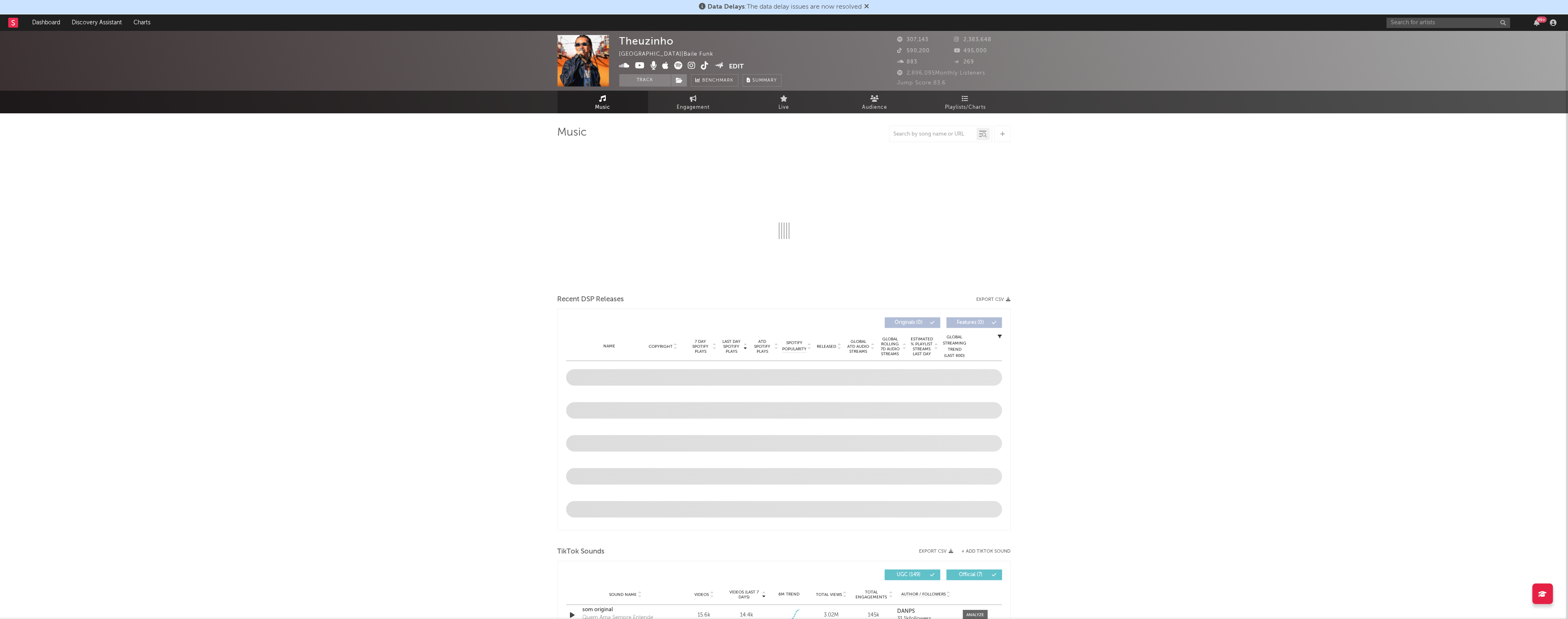
select select "6m"
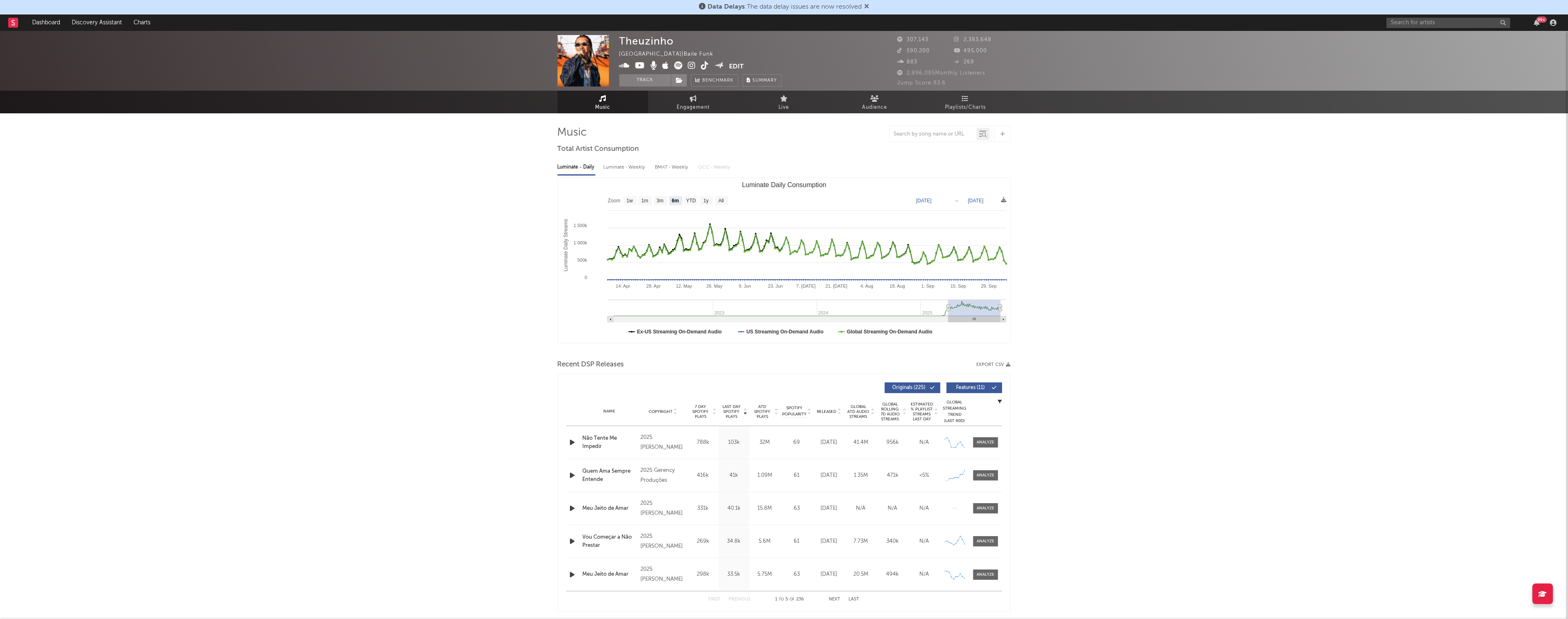
click at [631, 172] on div "Luminate - Weekly" at bounding box center [626, 167] width 43 height 14
select select "6m"
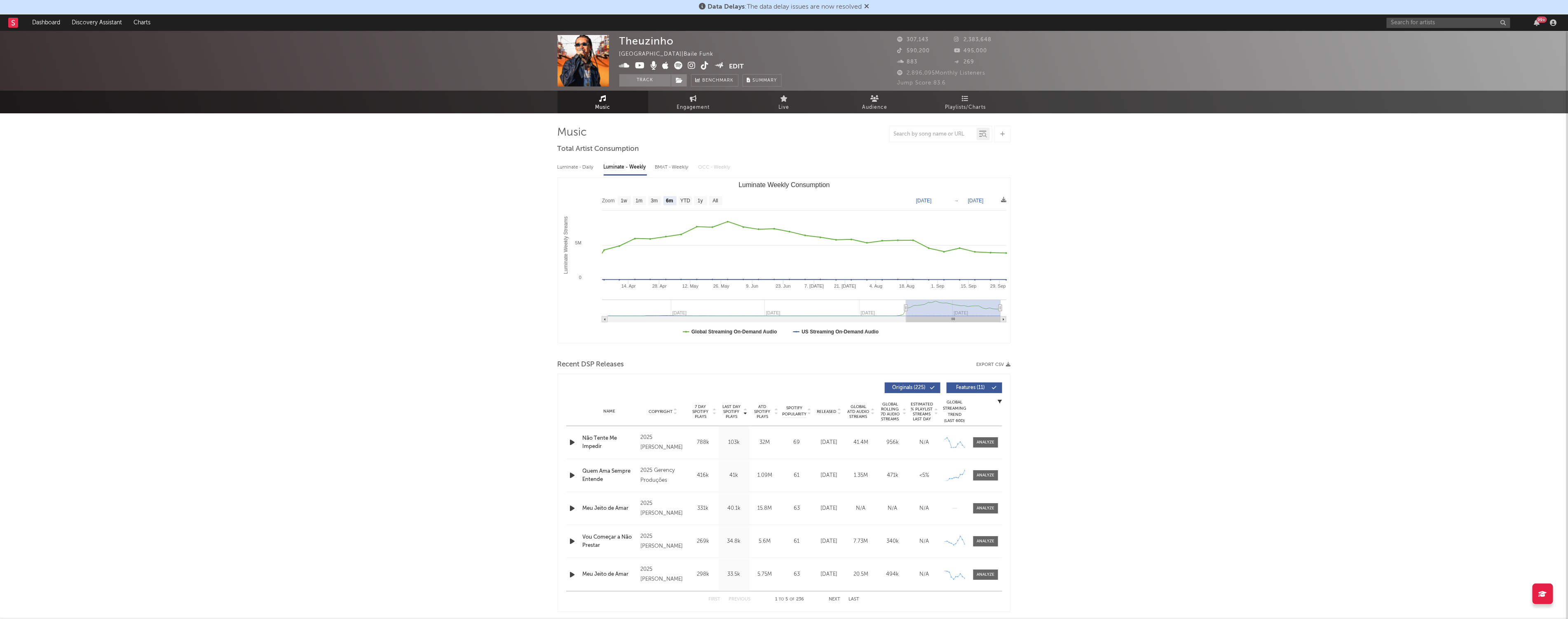
click at [644, 167] on div "BMAT - Weekly" at bounding box center [672, 167] width 35 height 14
select select "6m"
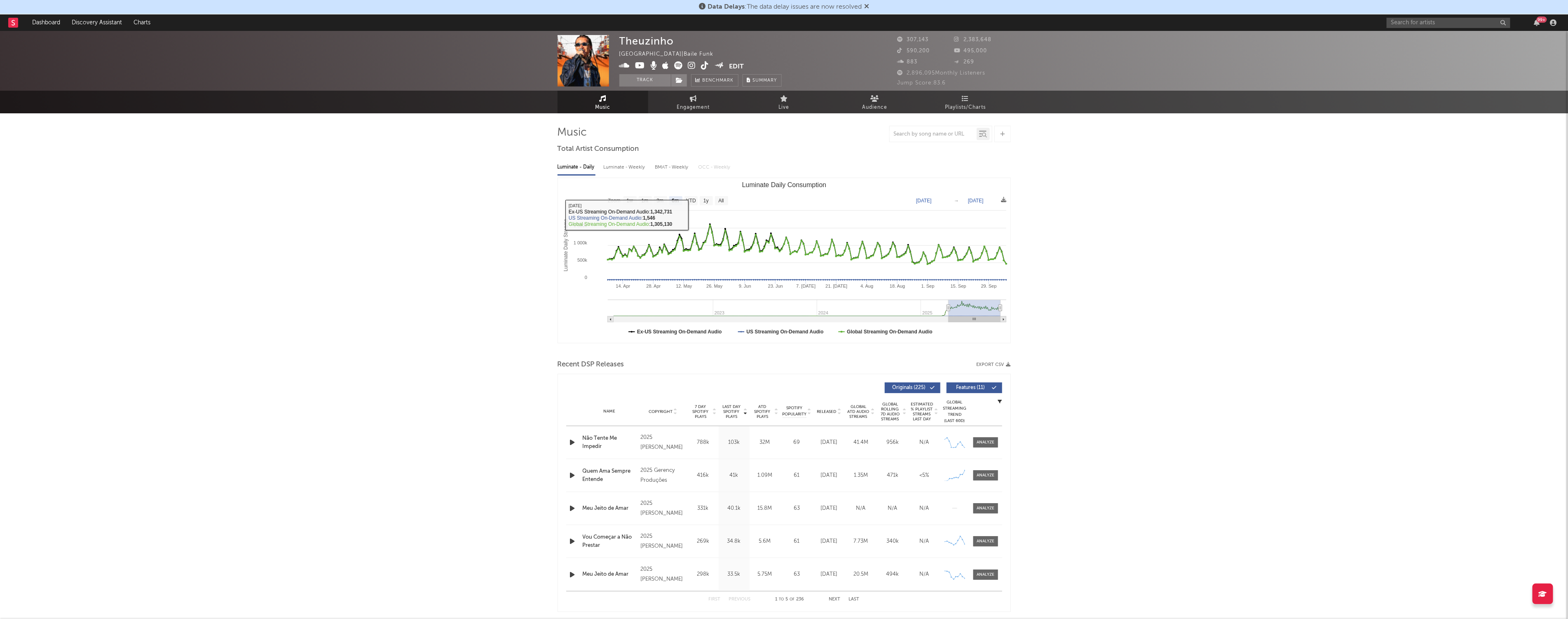
click at [641, 164] on div "Luminate - Weekly" at bounding box center [626, 167] width 43 height 14
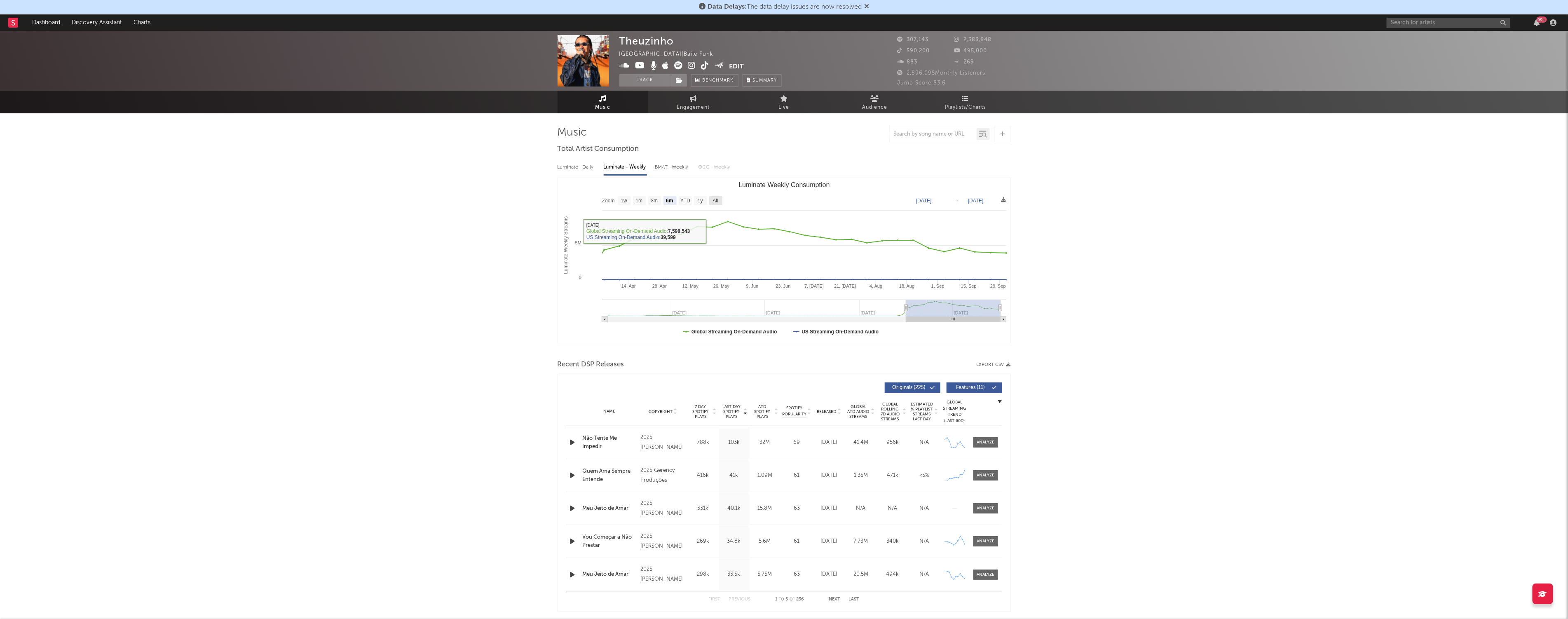
click at [644, 205] on rect "Luminate Weekly Consumption" at bounding box center [716, 200] width 13 height 9
select select "All"
type input "[DATE]"
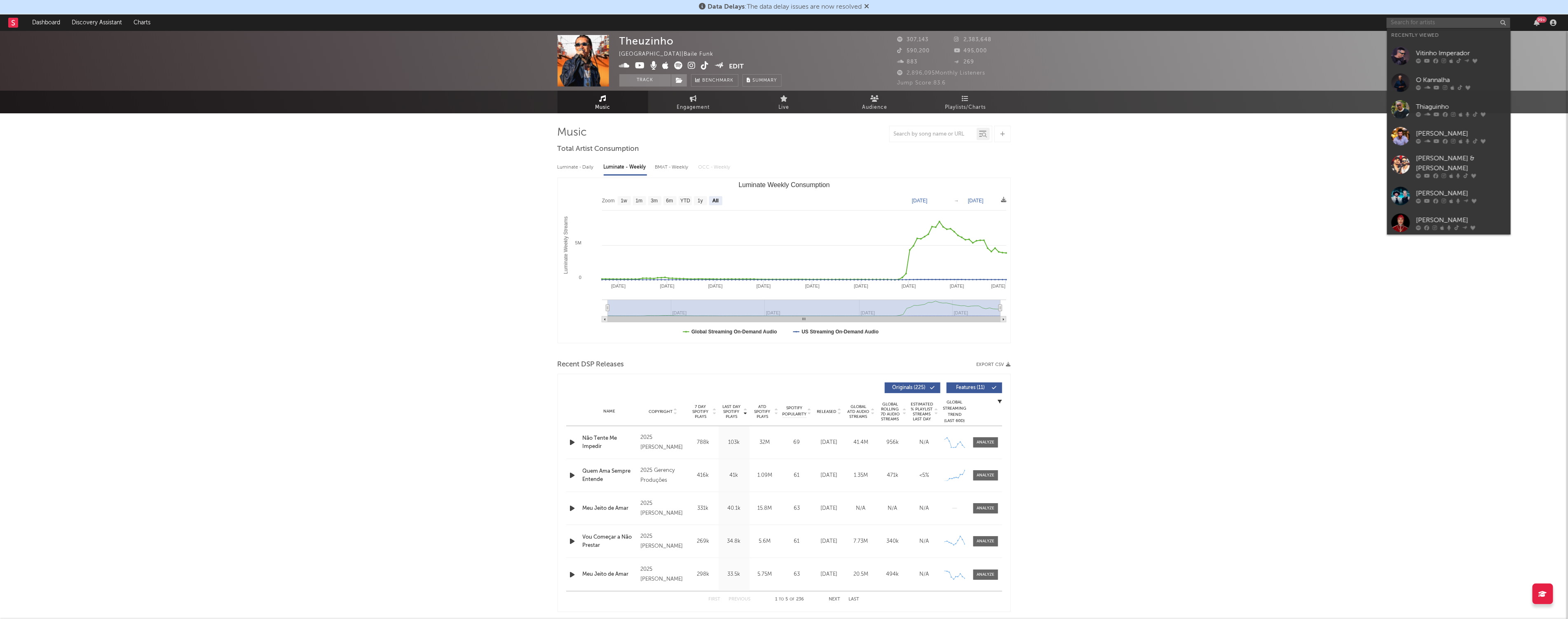
click at [644, 26] on input "text" at bounding box center [1449, 23] width 124 height 10
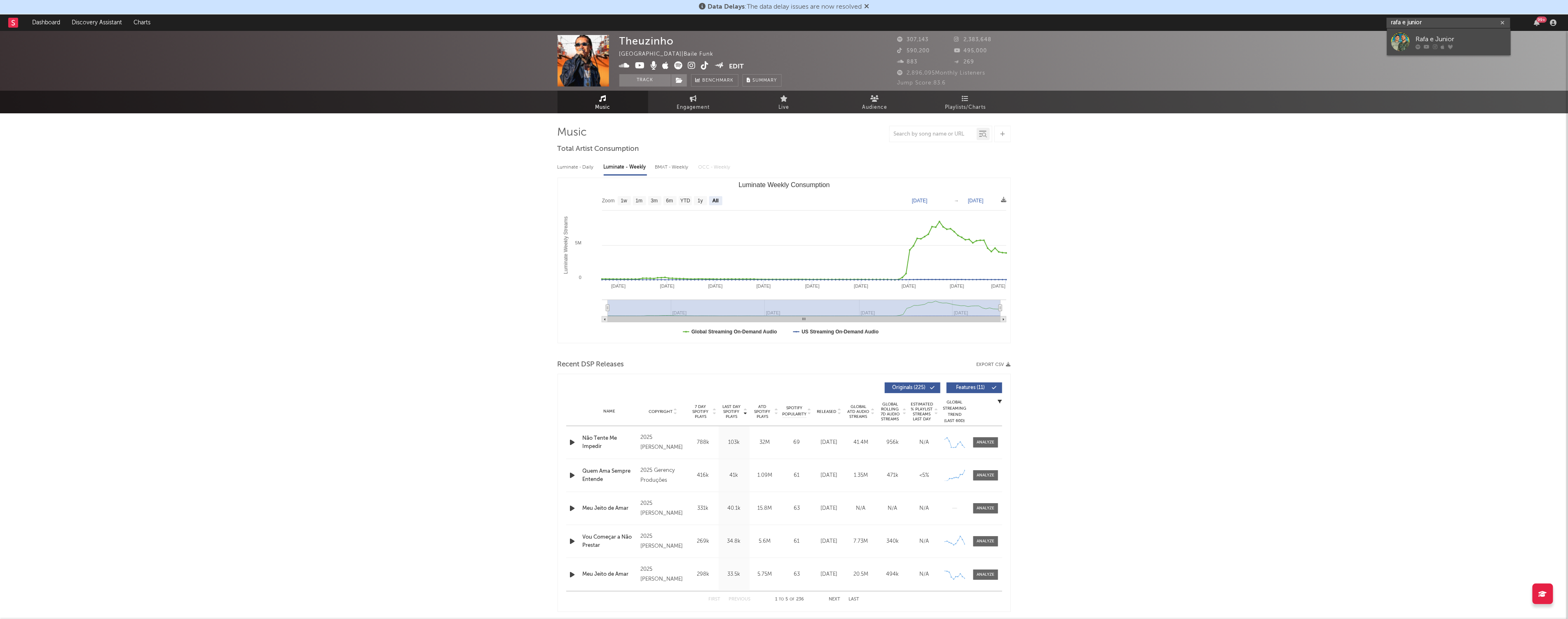
type input "rafa e junior"
click at [644, 35] on div "Rafa e Junior" at bounding box center [1462, 39] width 91 height 10
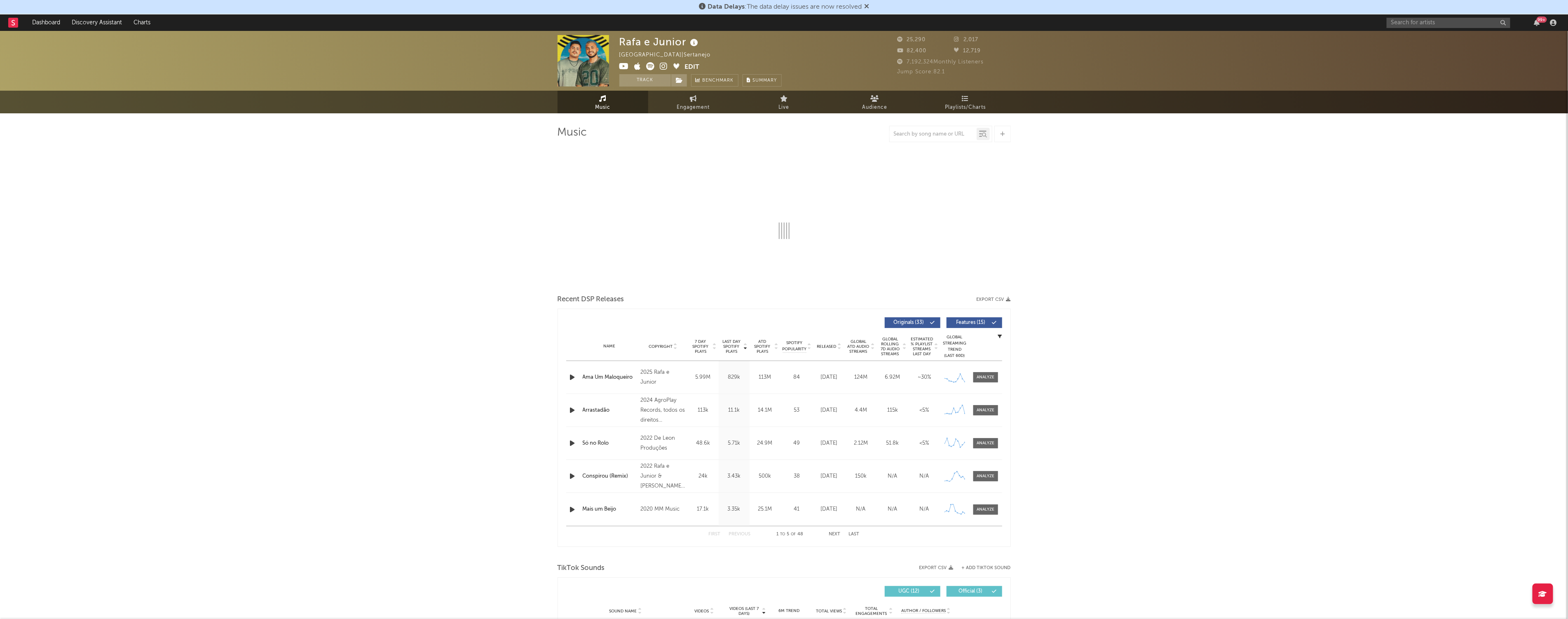
select select "6m"
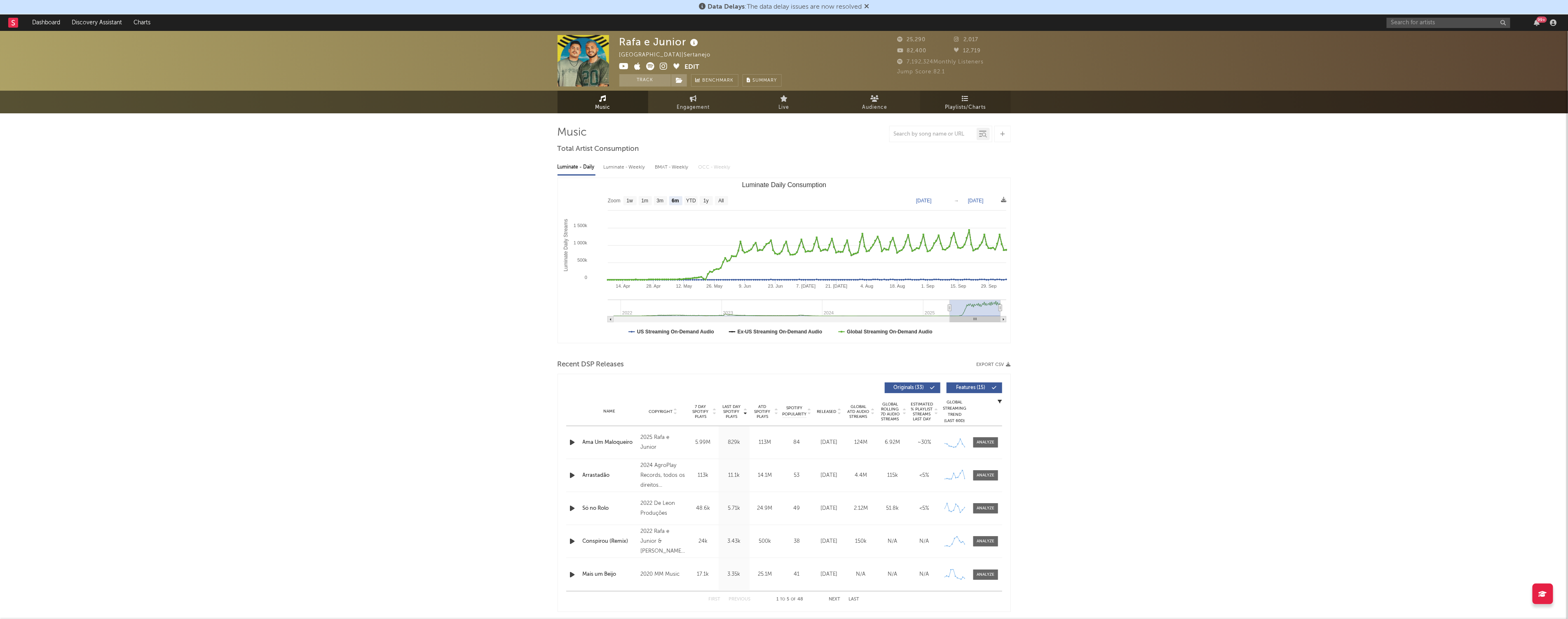
click at [644, 100] on link "Playlists/Charts" at bounding box center [965, 102] width 91 height 23
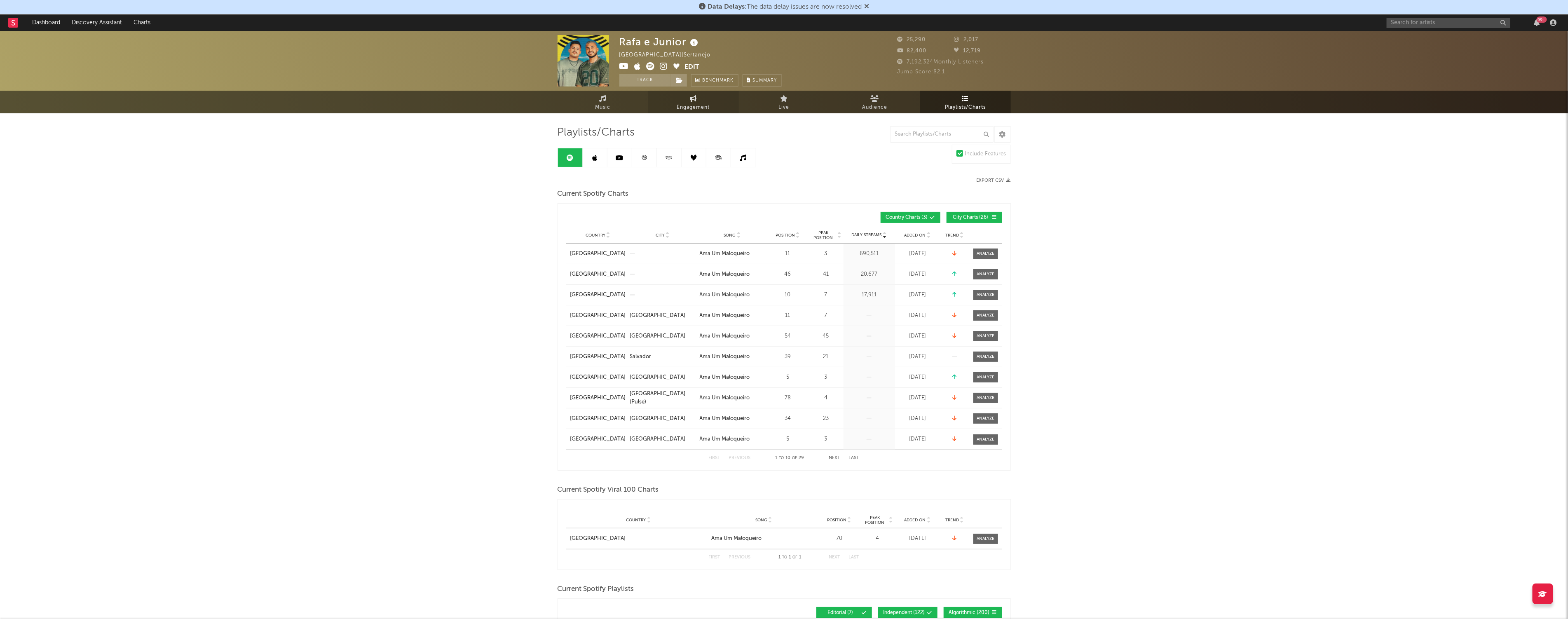
click at [644, 105] on span "Engagement" at bounding box center [694, 108] width 33 height 10
select select "1w"
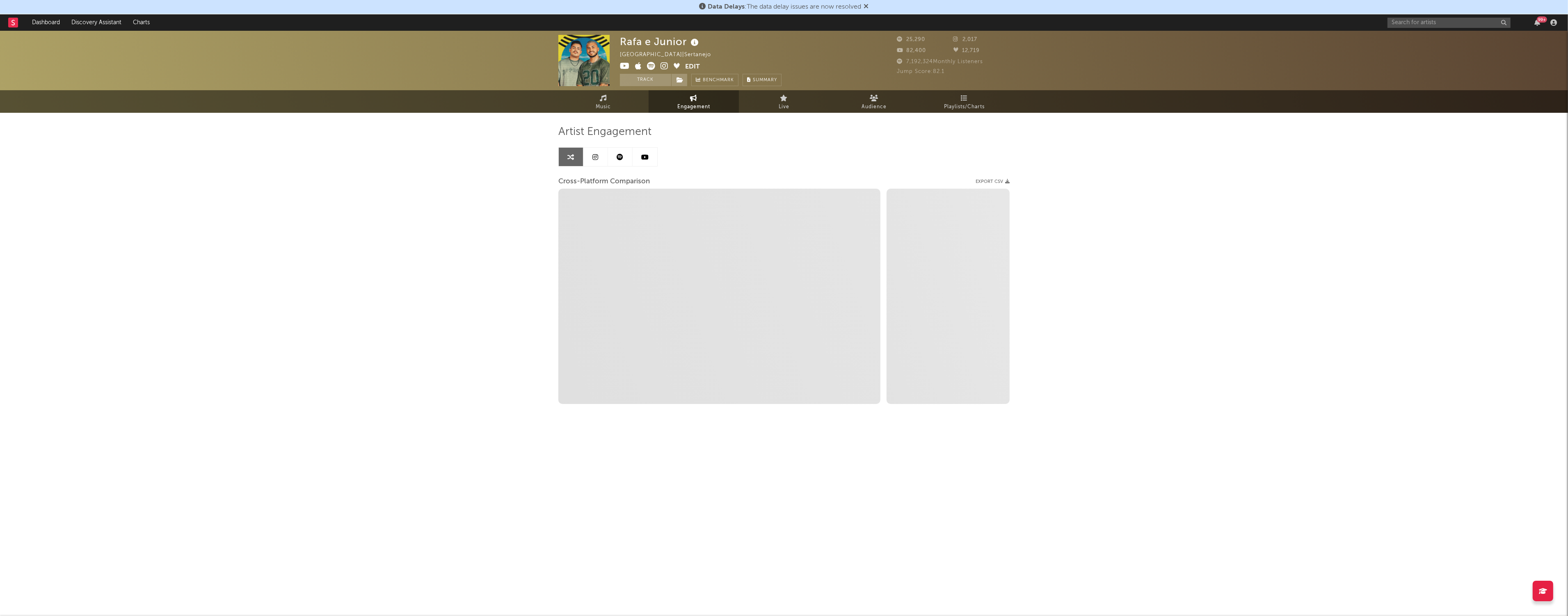
select select "1m"
